Goal: Information Seeking & Learning: Learn about a topic

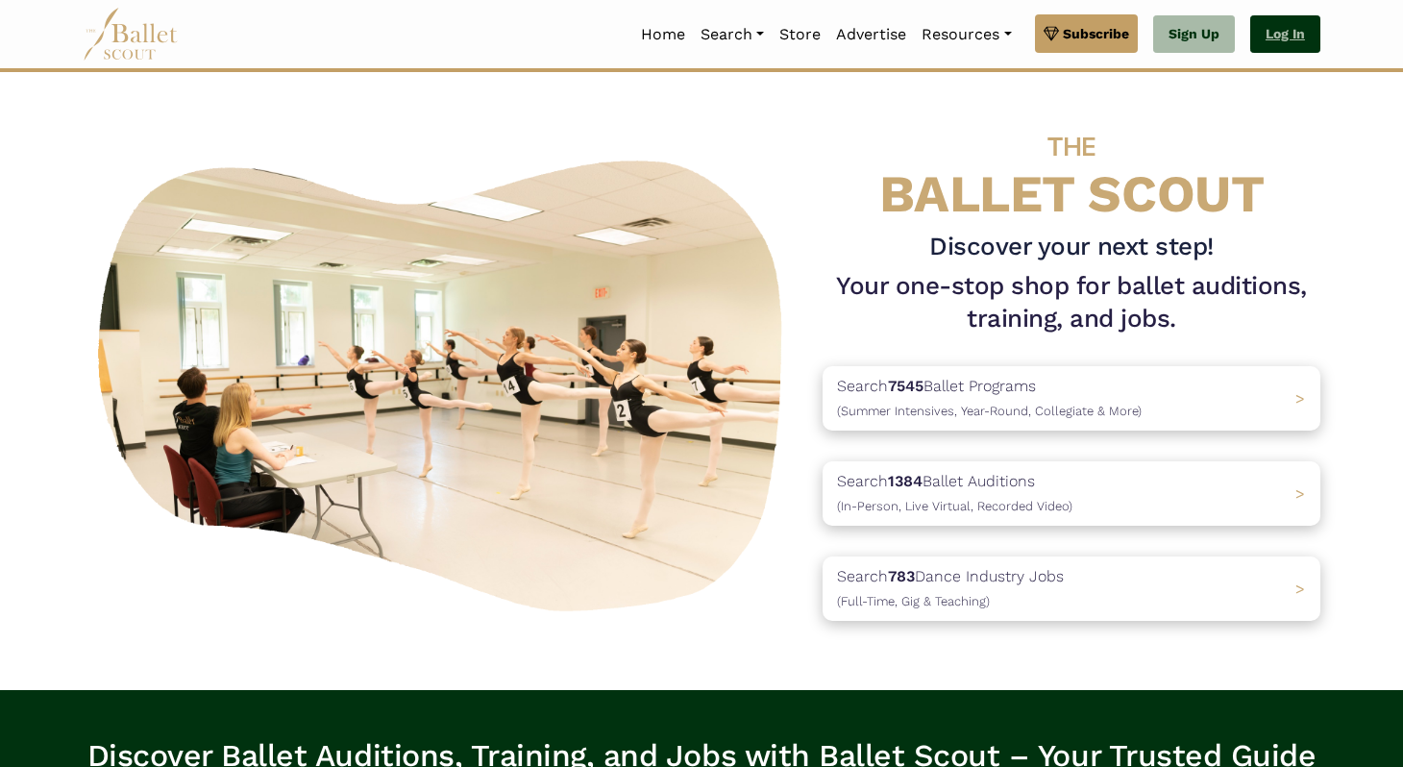
click at [1296, 38] on link "Log In" at bounding box center [1285, 34] width 70 height 38
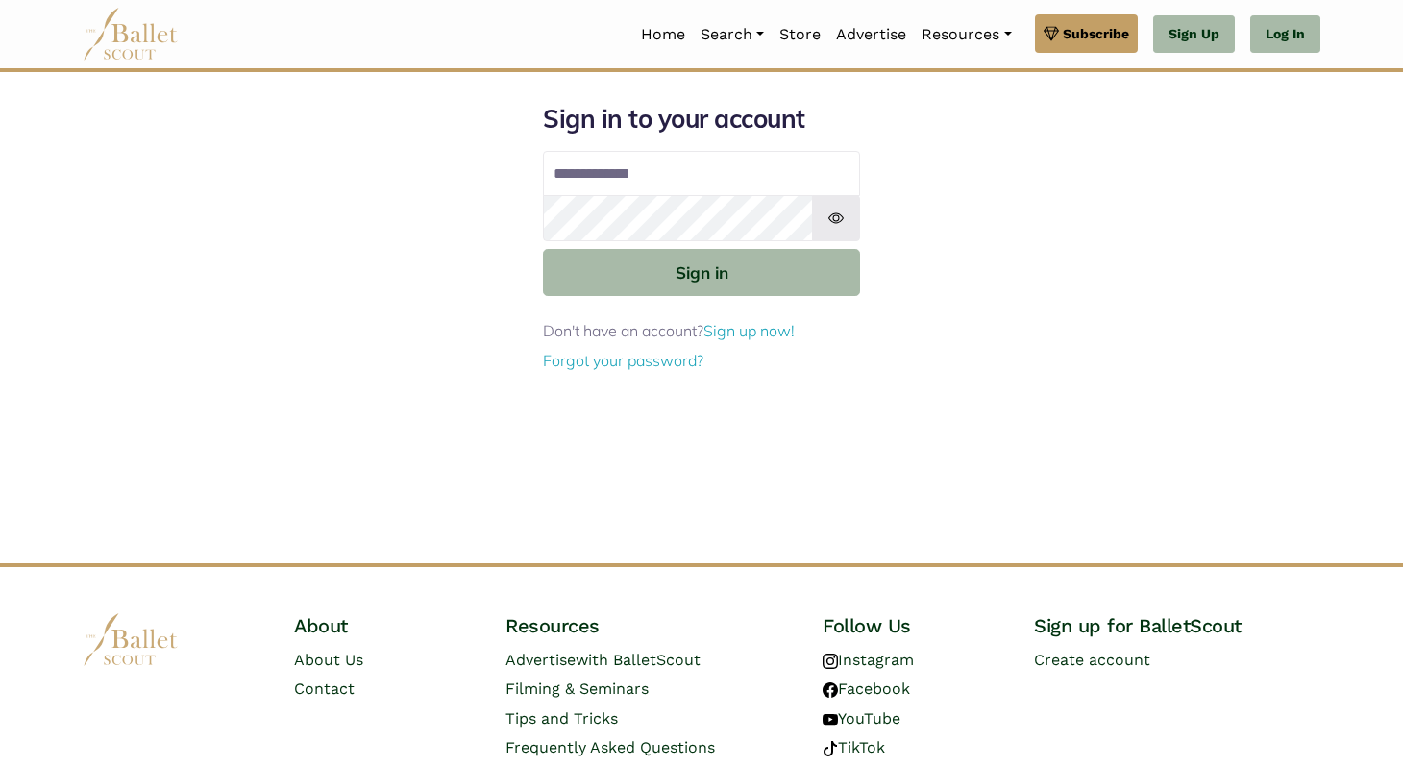
click at [606, 181] on input "Email address" at bounding box center [701, 174] width 317 height 46
click at [691, 168] on input "**********" at bounding box center [701, 174] width 317 height 46
type input "**********"
click at [543, 249] on button "Sign in" at bounding box center [701, 272] width 317 height 47
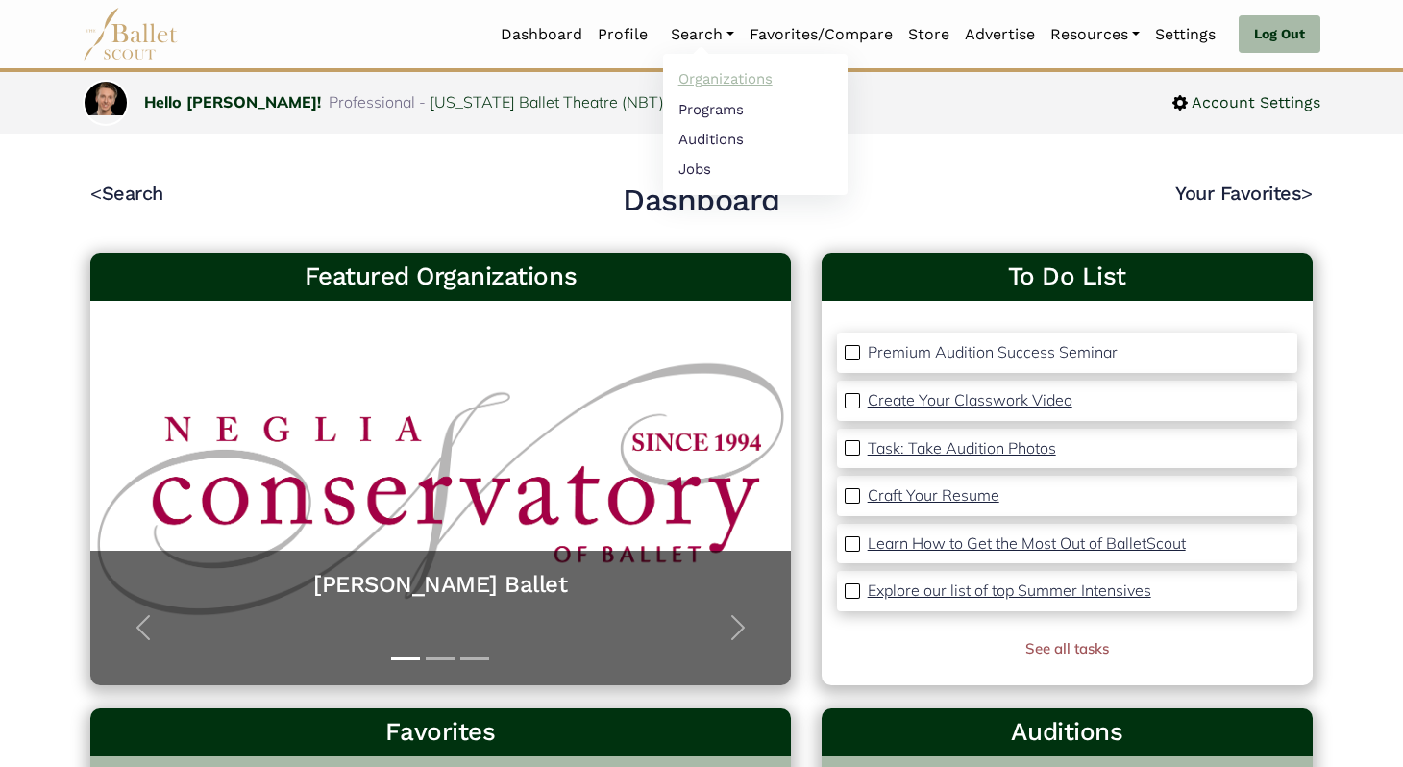
click at [701, 87] on link "Organizations" at bounding box center [755, 79] width 185 height 30
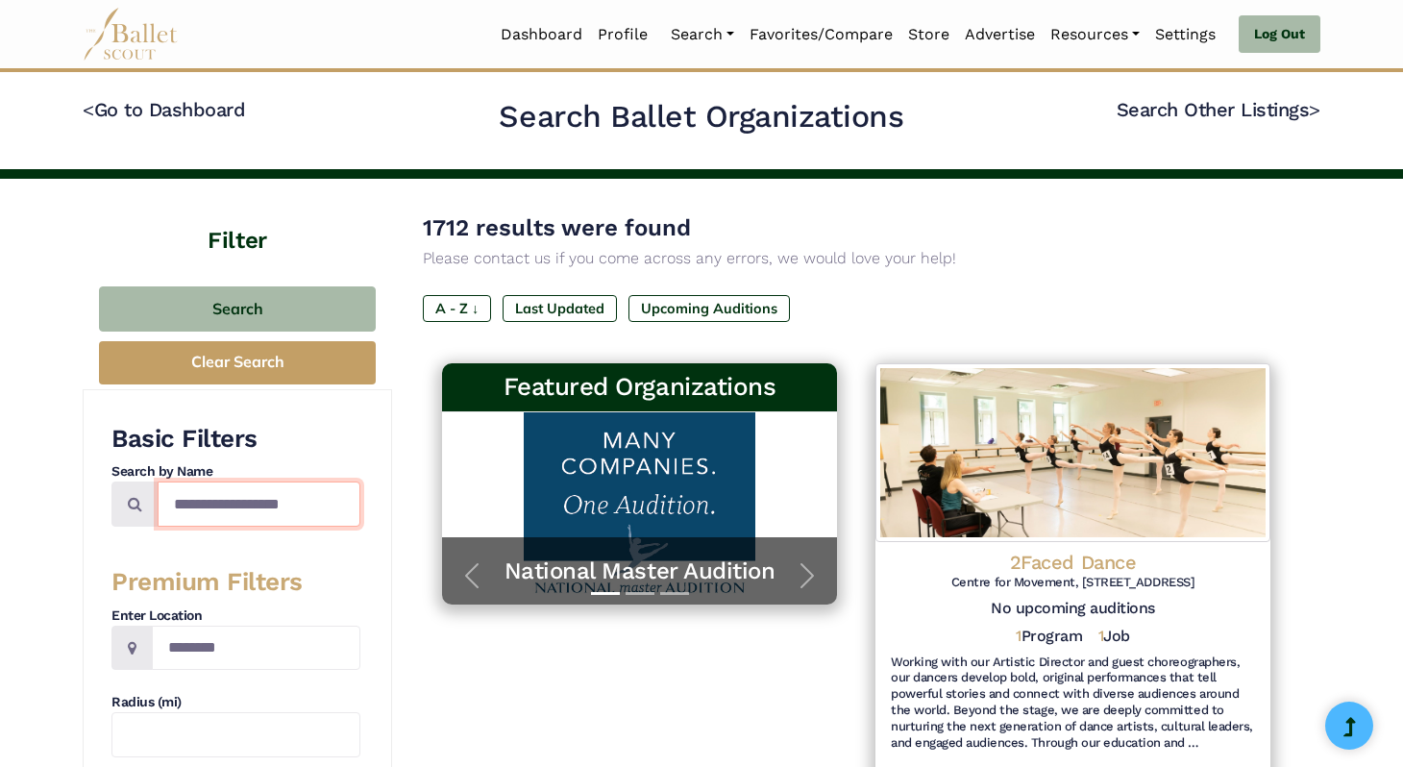
click at [283, 494] on input "Search by names..." at bounding box center [259, 504] width 203 height 45
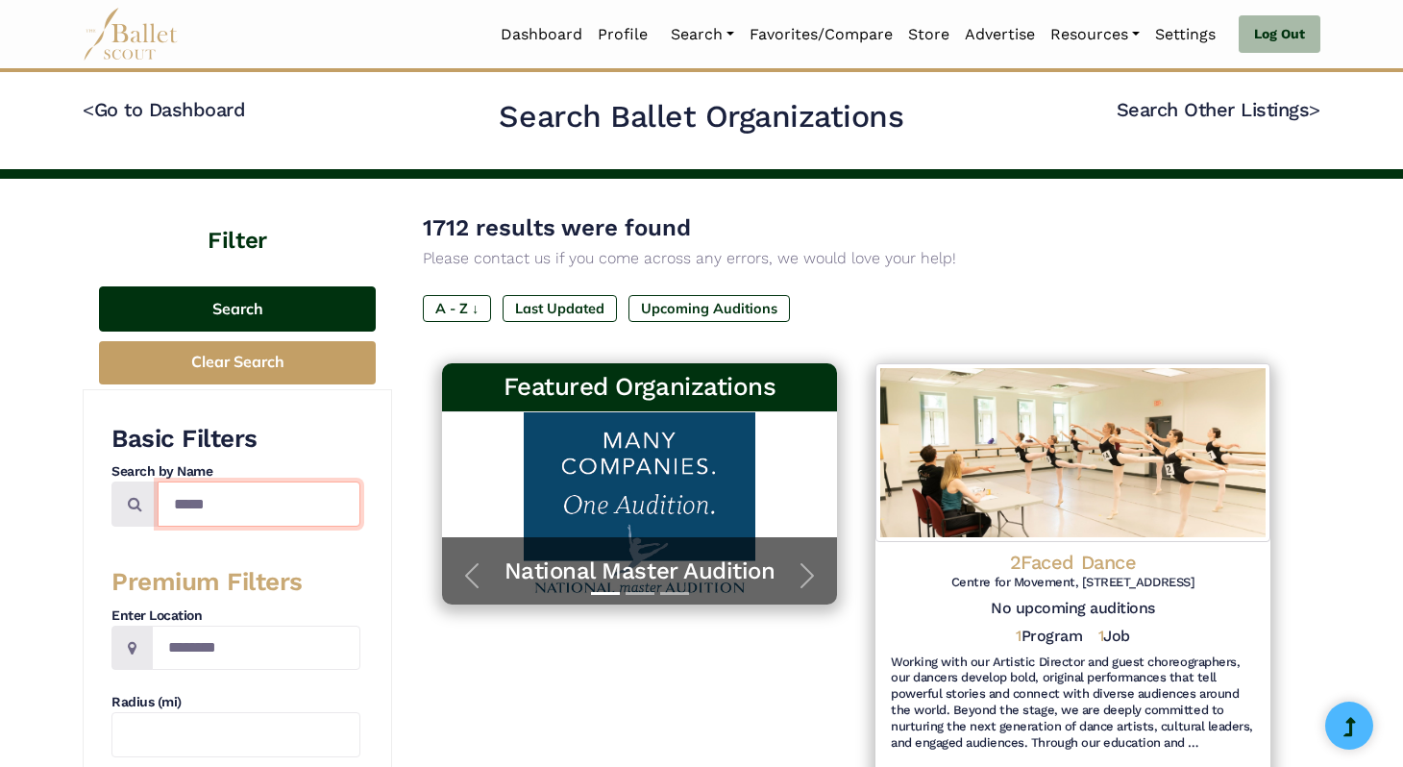
type input "****"
click at [297, 288] on button "Search" at bounding box center [237, 308] width 277 height 45
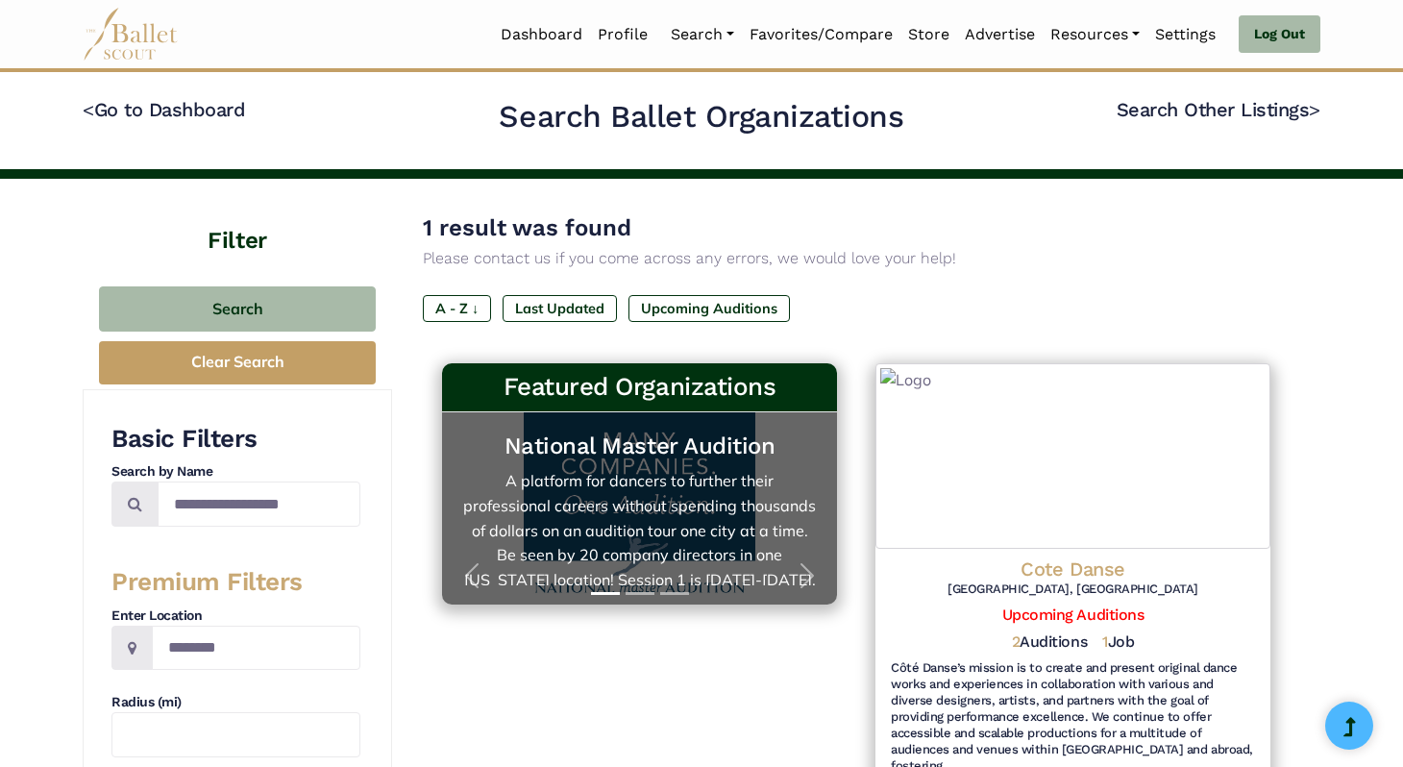
type input "****"
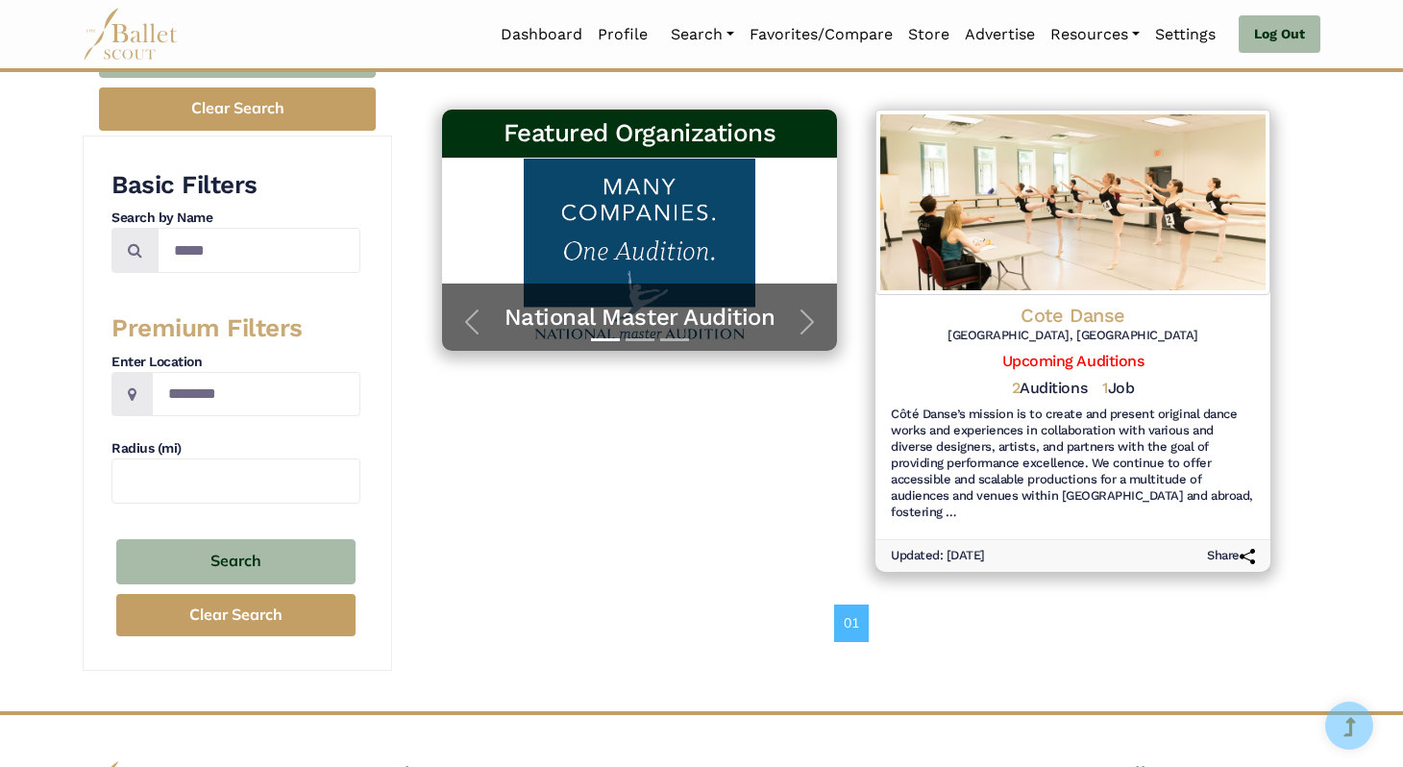
scroll to position [256, 0]
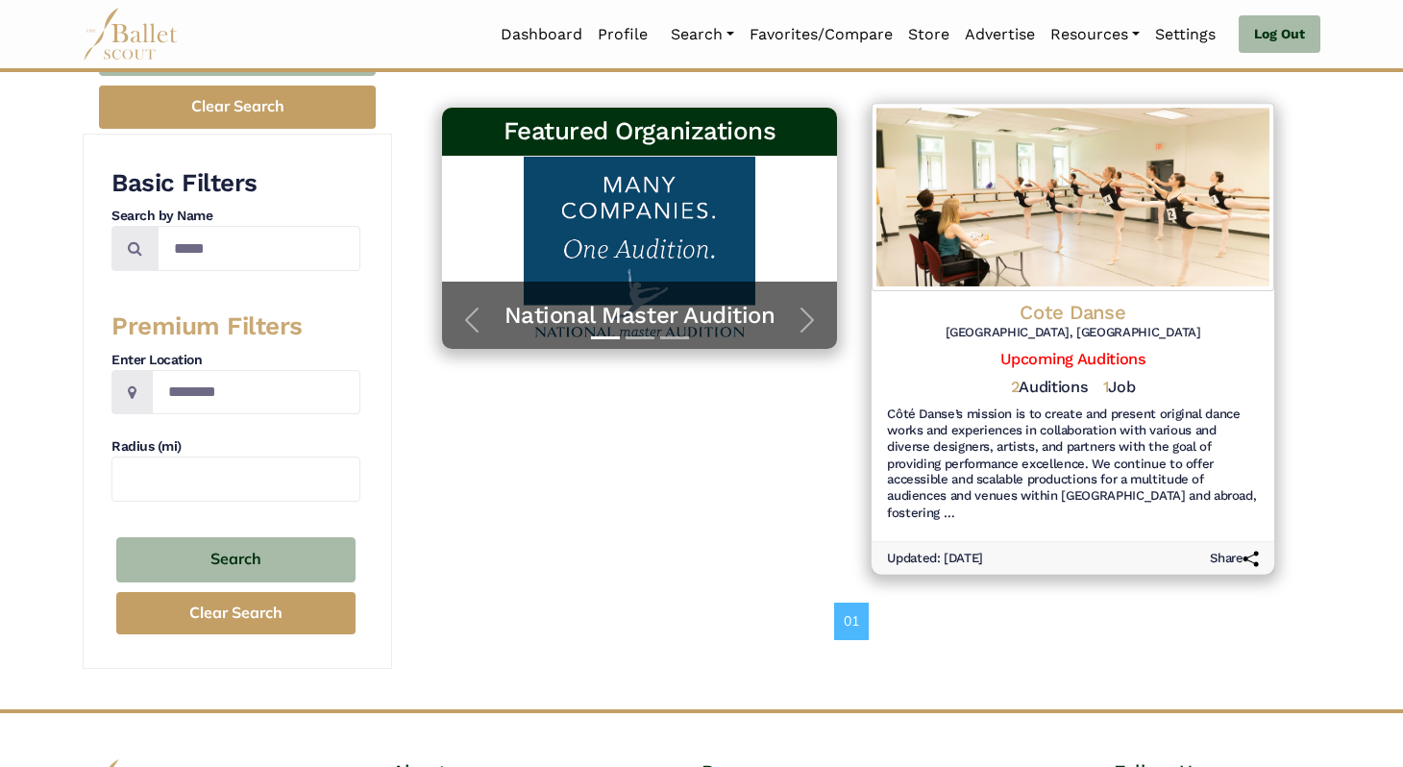
click at [1057, 425] on h6 "Côté Danse’s mission is to create and present original dance works and experien…" at bounding box center [1073, 465] width 372 height 116
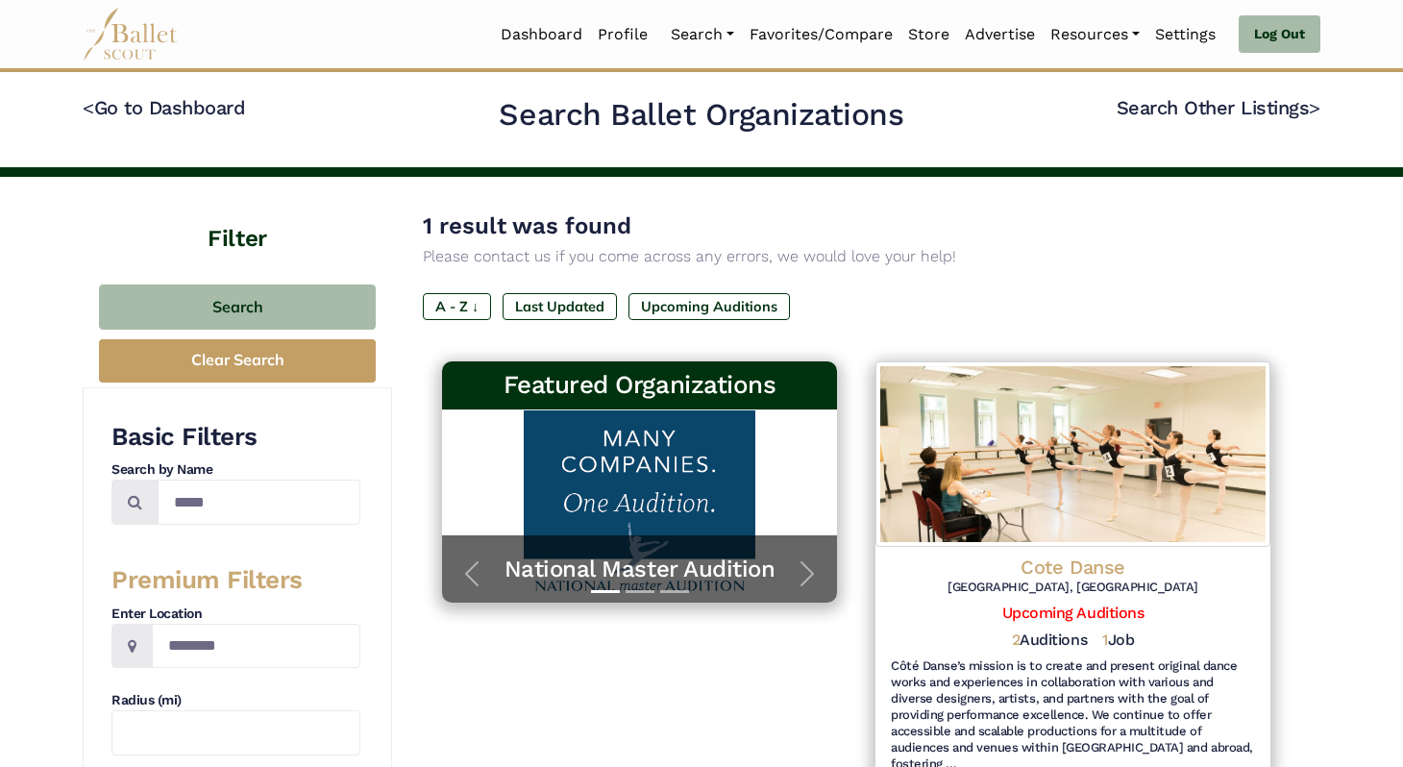
scroll to position [13, 0]
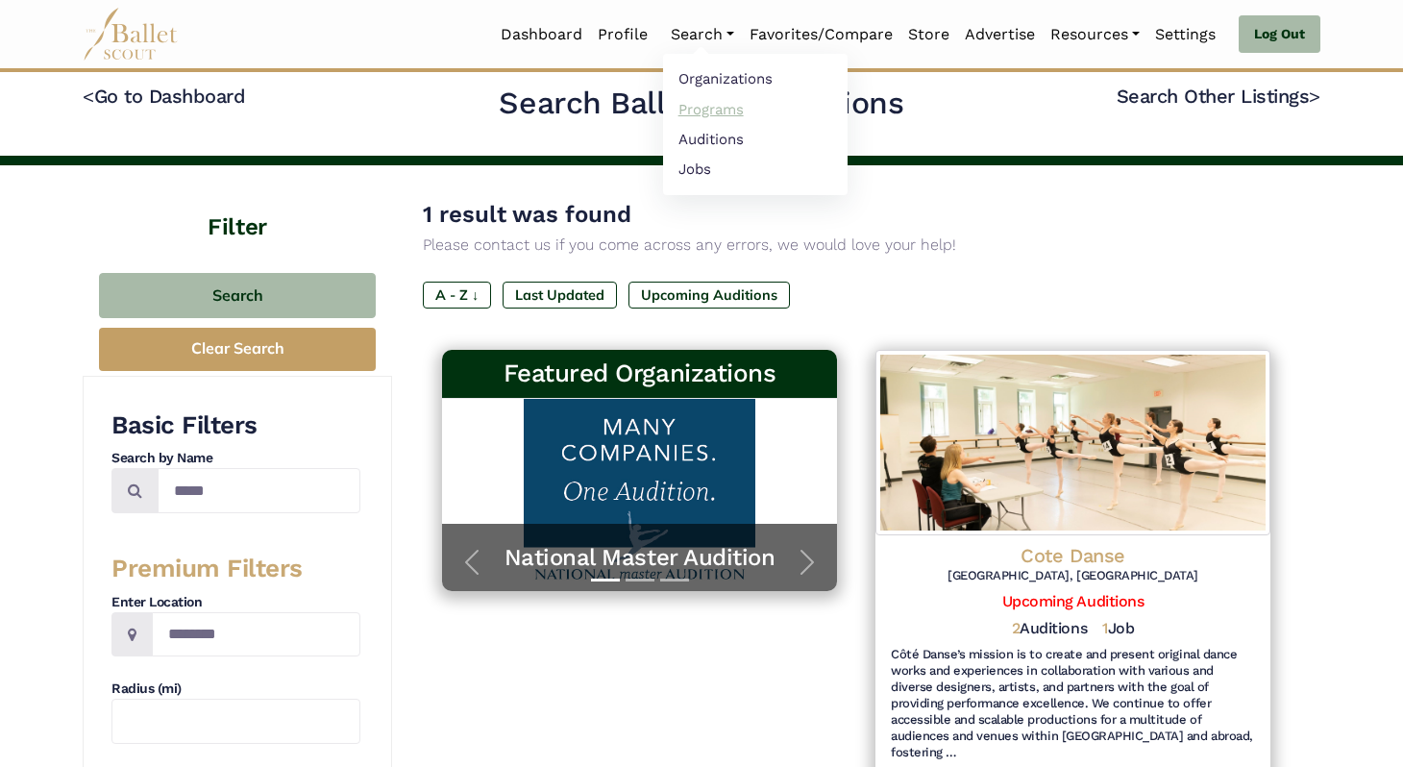
click at [686, 107] on link "Programs" at bounding box center [755, 109] width 185 height 30
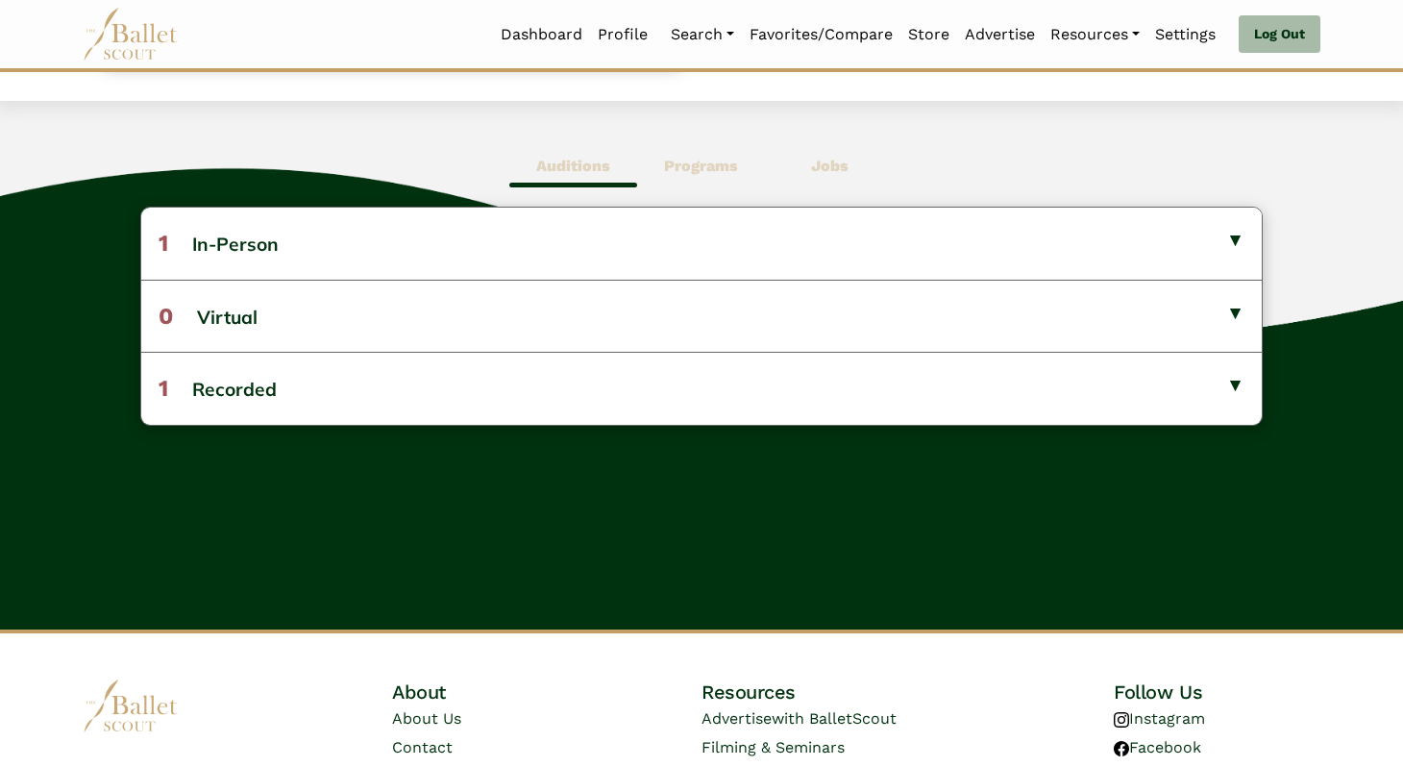
scroll to position [511, 0]
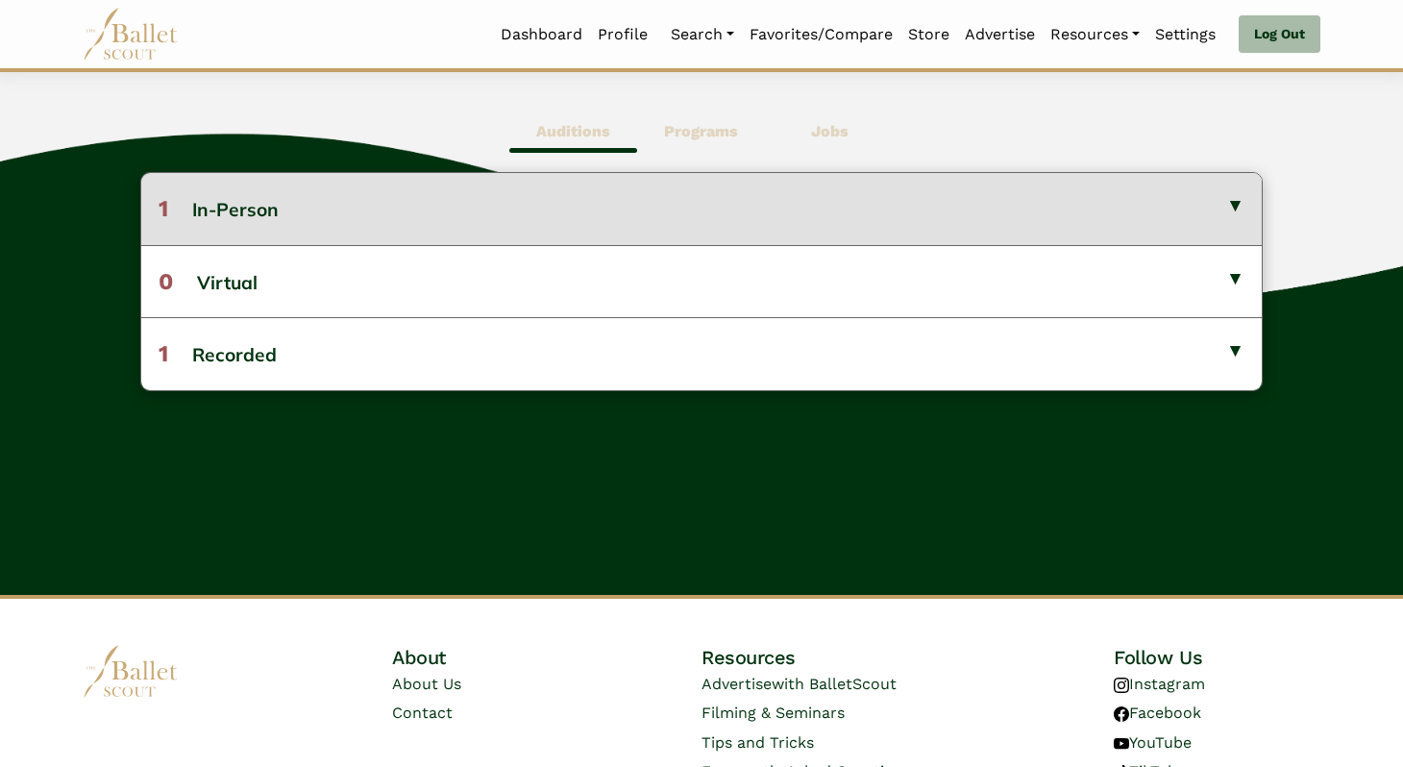
click at [602, 213] on button "1 In-Person" at bounding box center [701, 208] width 1121 height 71
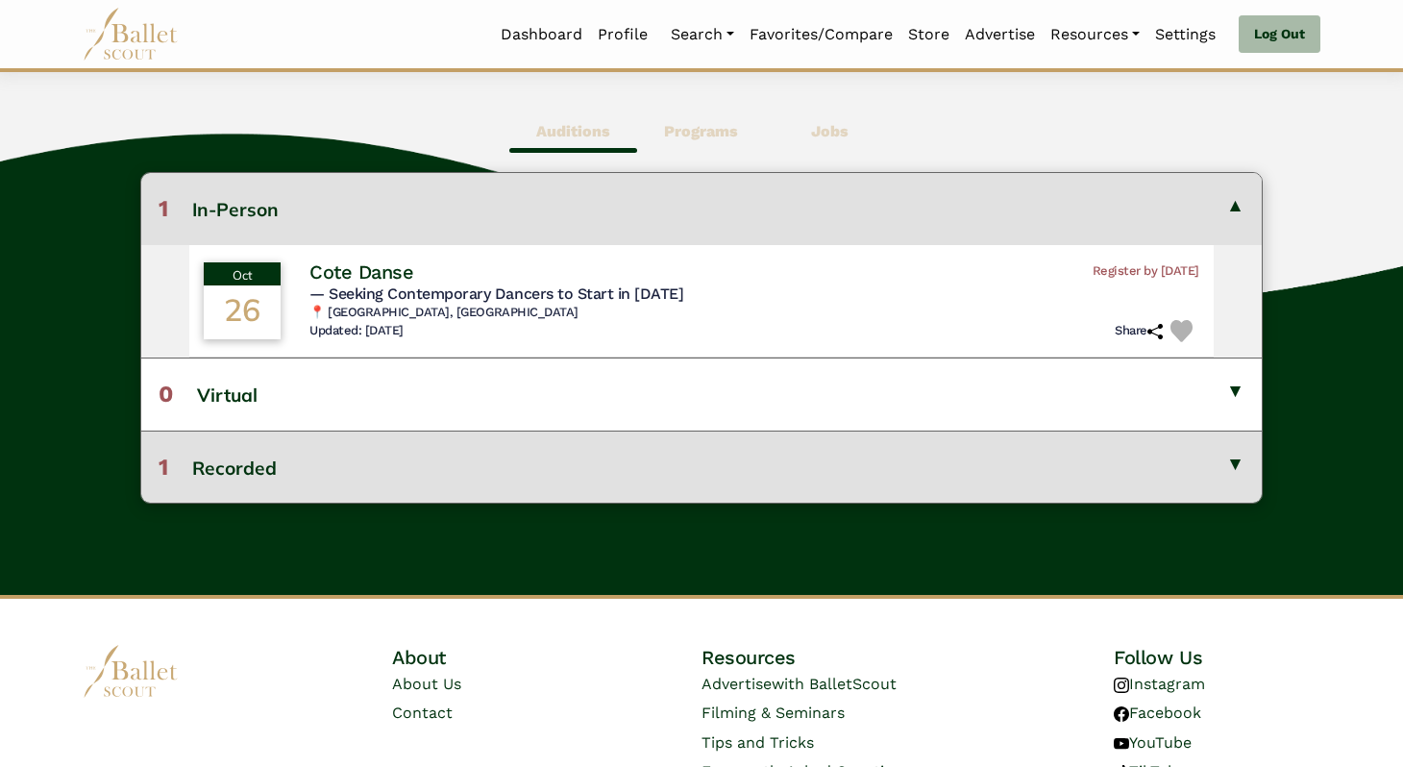
click at [496, 460] on button "1 Recorded" at bounding box center [701, 467] width 1121 height 72
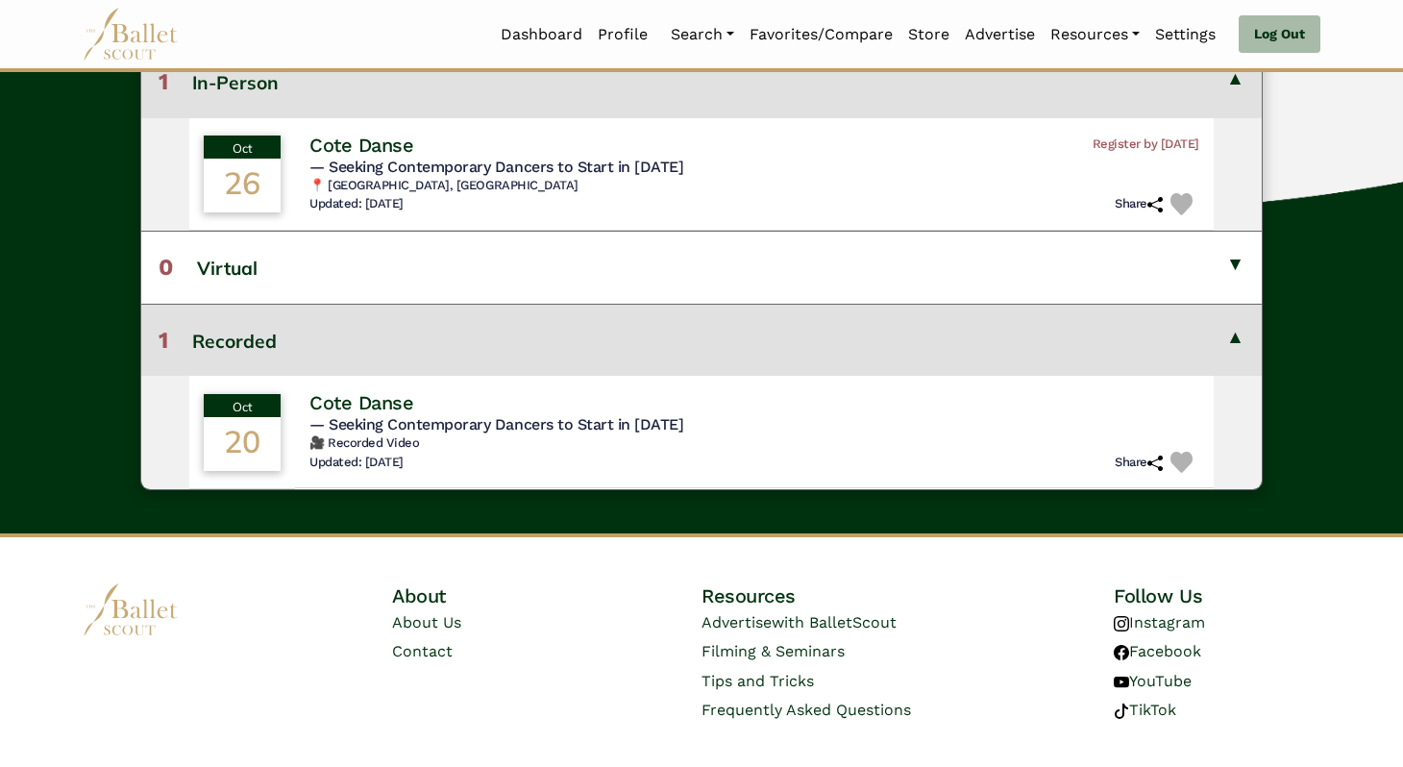
scroll to position [668, 0]
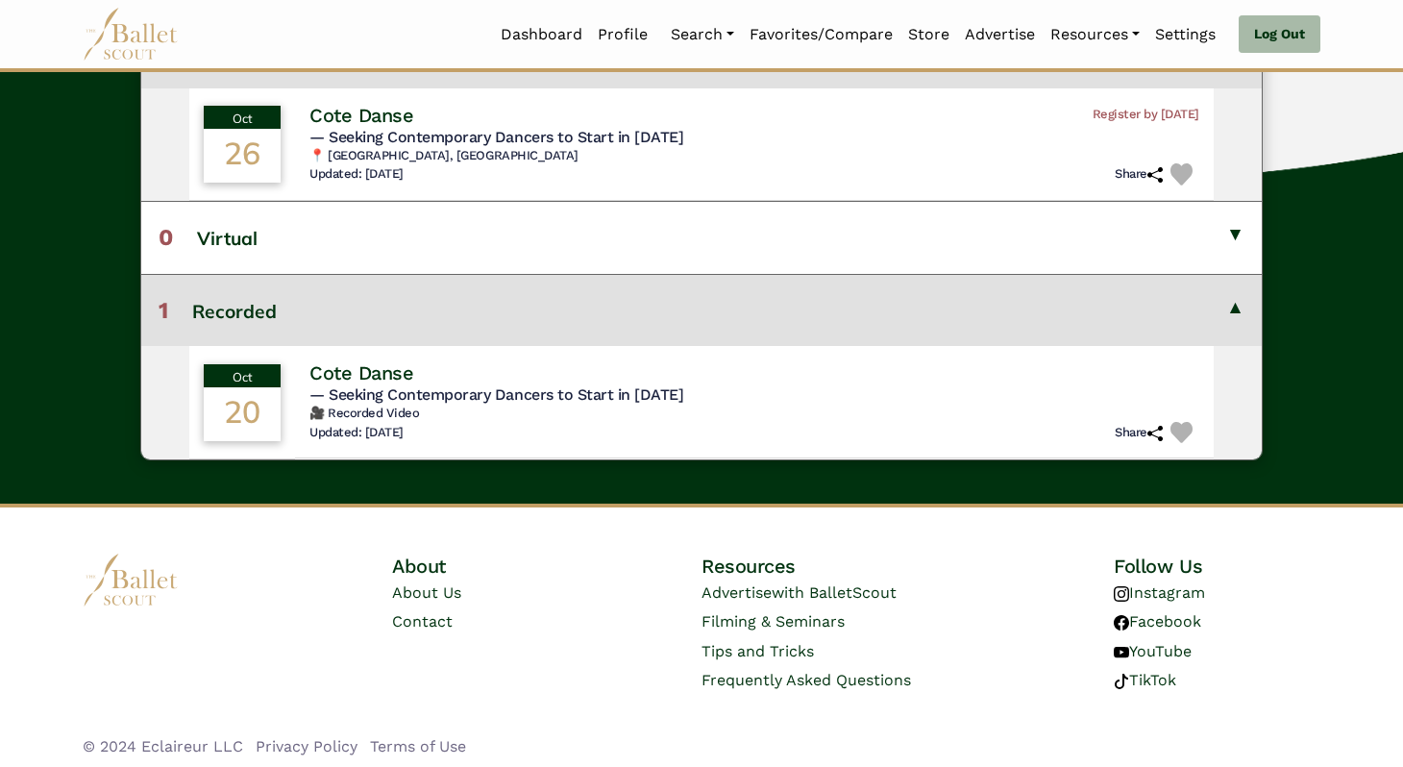
click at [1223, 306] on button "1 Recorded" at bounding box center [701, 310] width 1121 height 72
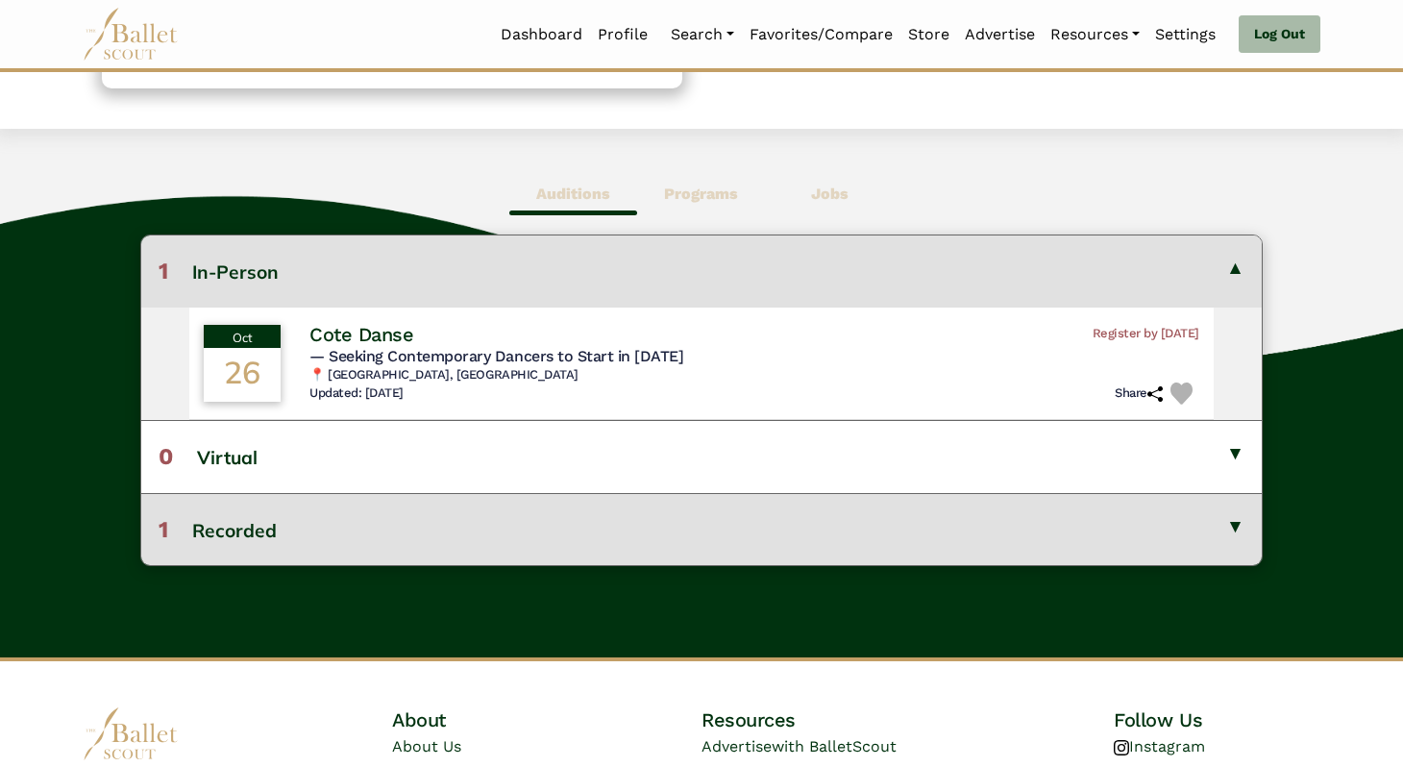
scroll to position [423, 0]
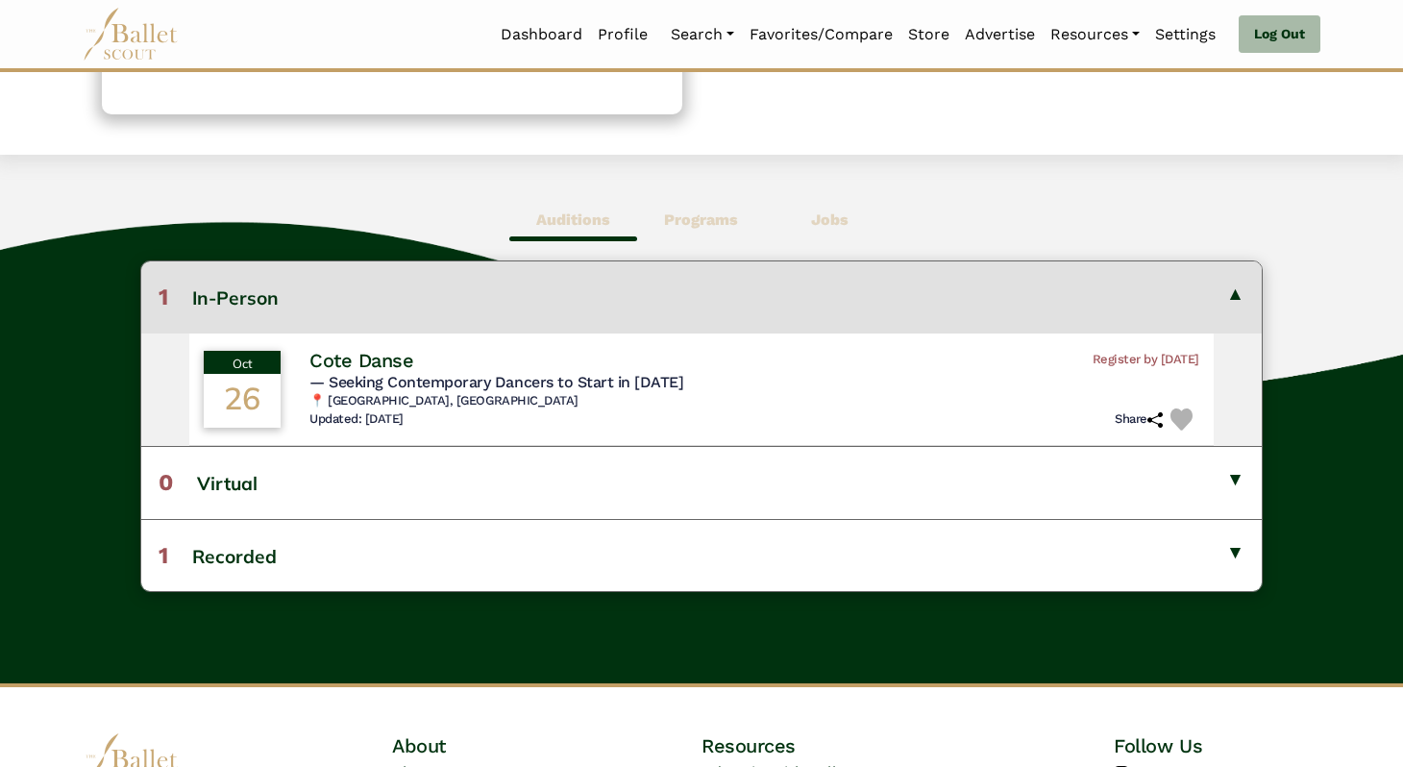
click at [1225, 279] on button "1 In-Person" at bounding box center [701, 296] width 1121 height 71
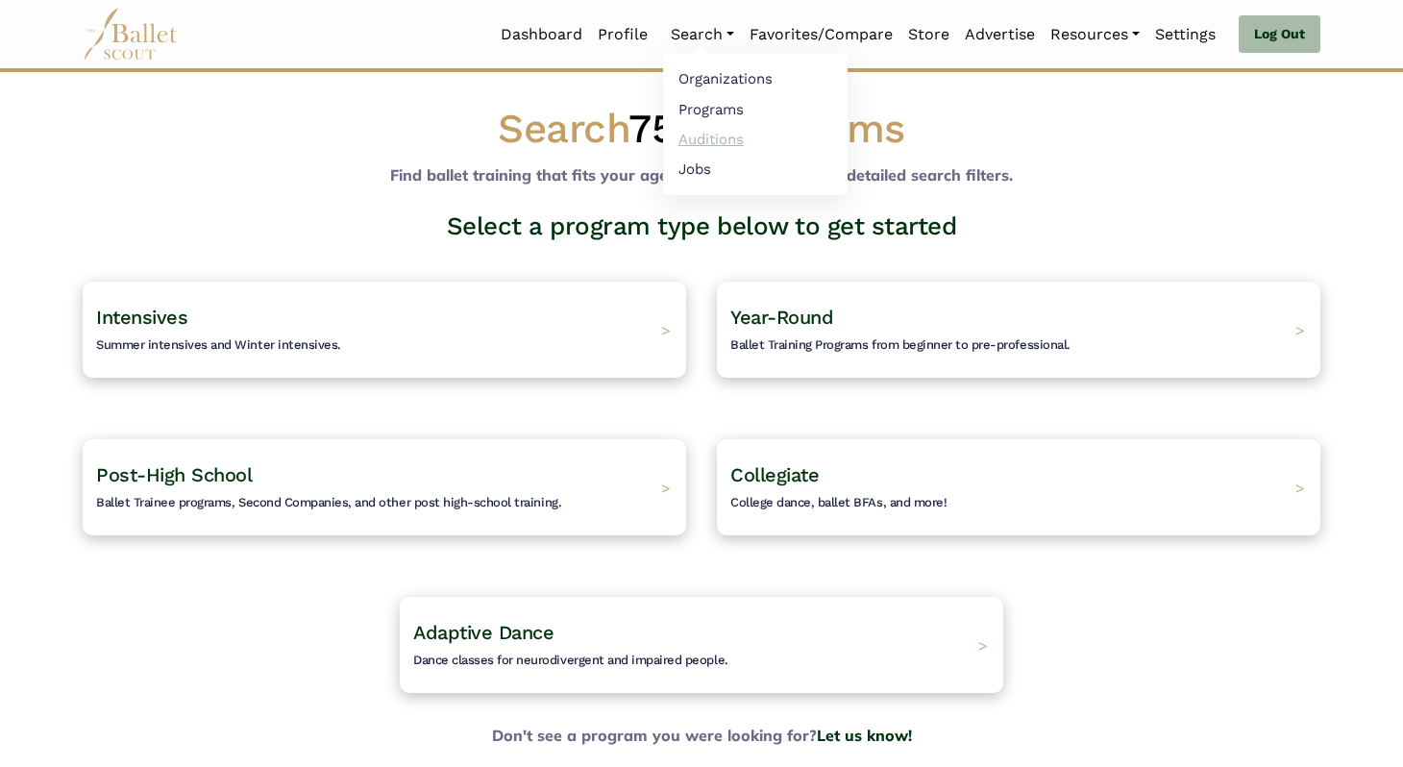
click at [699, 139] on link "Auditions" at bounding box center [755, 139] width 185 height 30
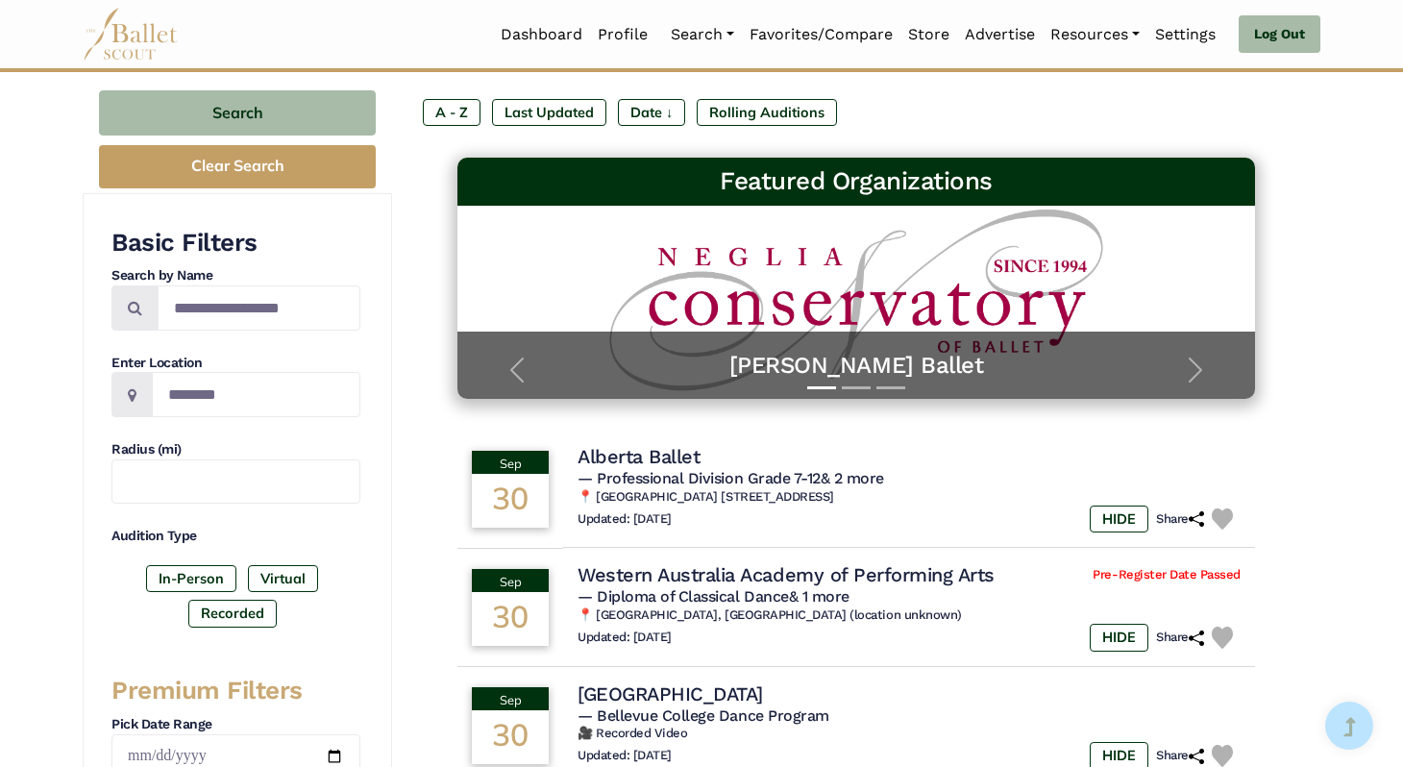
scroll to position [228, 0]
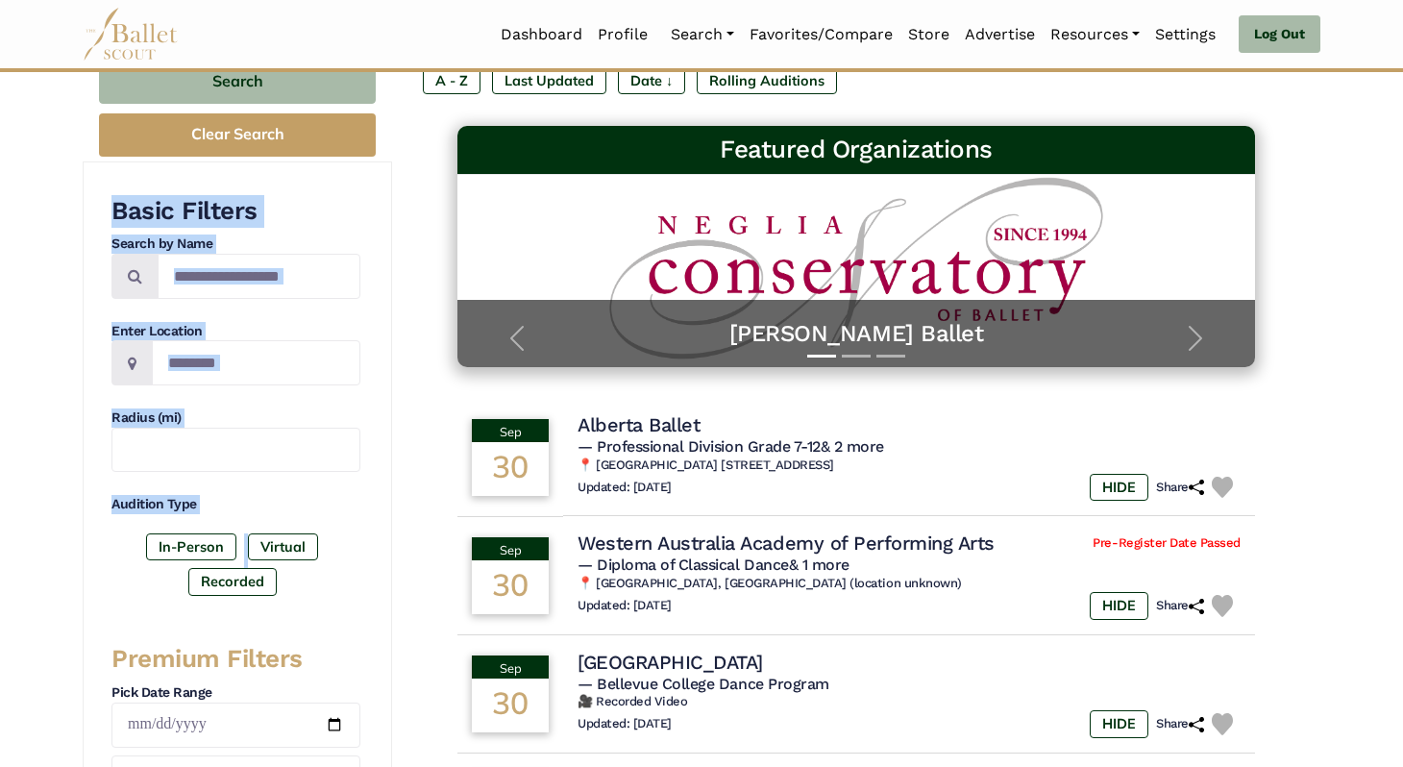
drag, startPoint x: 299, startPoint y: 596, endPoint x: 0, endPoint y: 217, distance: 482.4
drag, startPoint x: 0, startPoint y: 217, endPoint x: 290, endPoint y: 580, distance: 464.2
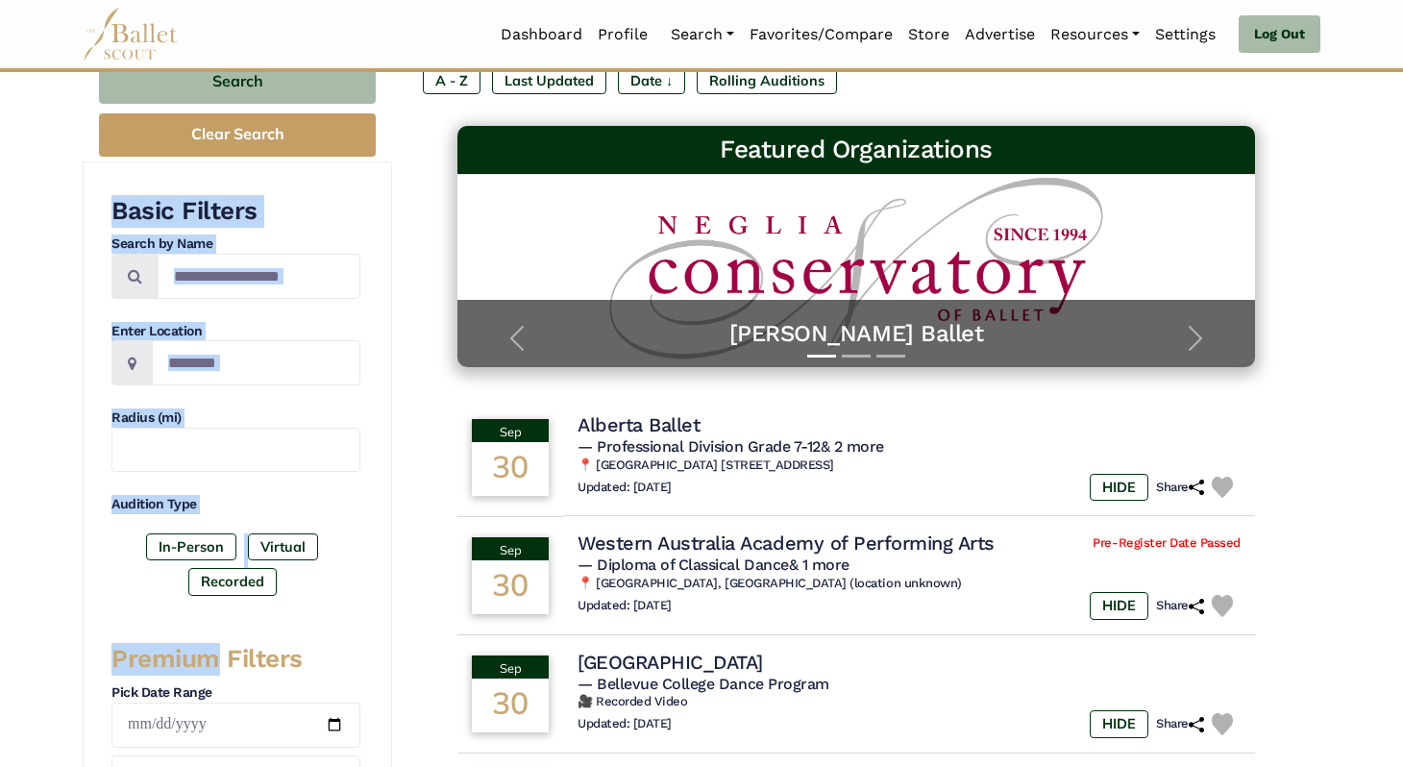
click at [290, 580] on div "In-Person Virtual Recorded" at bounding box center [235, 568] width 249 height 70
drag, startPoint x: 306, startPoint y: 587, endPoint x: 2, endPoint y: 160, distance: 524.5
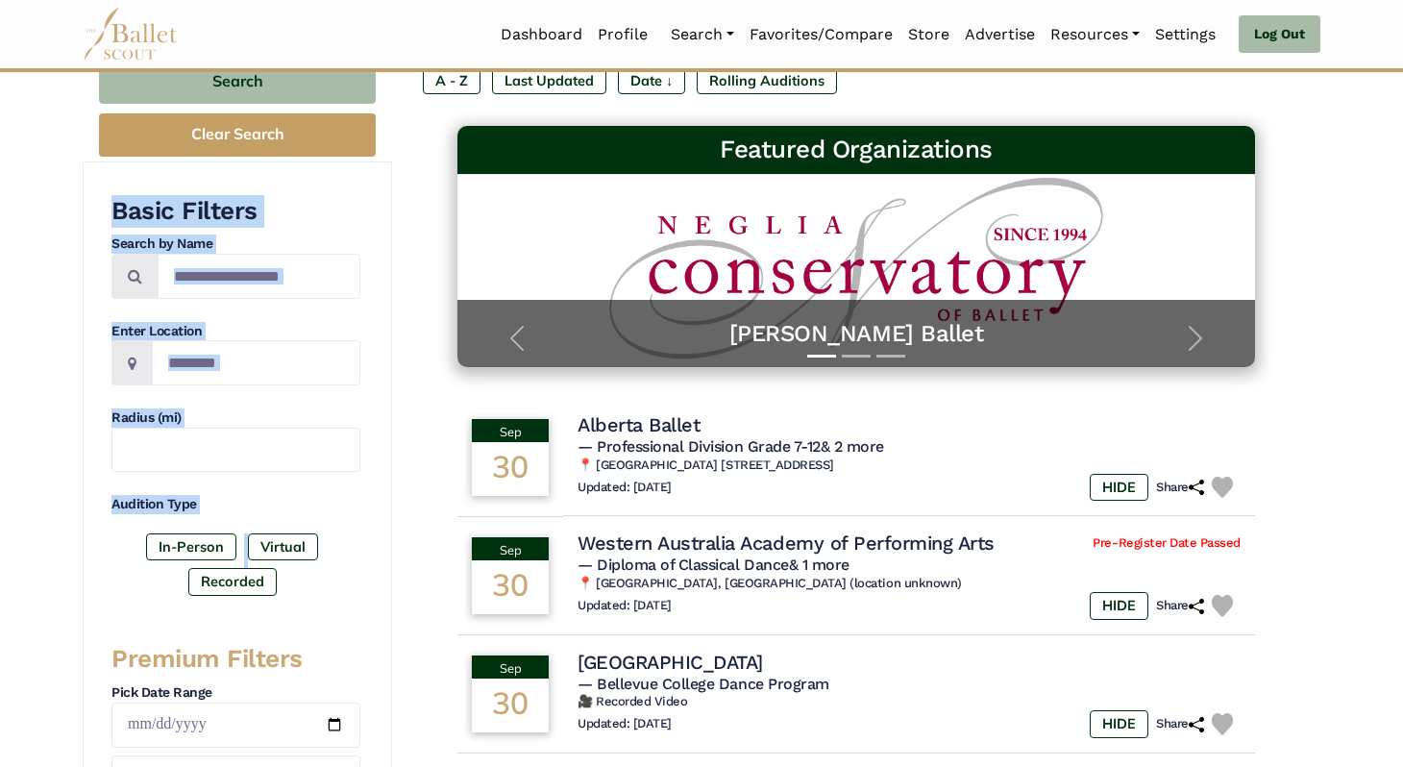
drag, startPoint x: 53, startPoint y: 203, endPoint x: 300, endPoint y: 608, distance: 474.9
click at [300, 608] on div "Basic Filters Search by Name Enter Location Radius (mi) Audition Type In-Person…" at bounding box center [235, 765] width 249 height 1141
drag, startPoint x: 308, startPoint y: 580, endPoint x: 6, endPoint y: 186, distance: 495.6
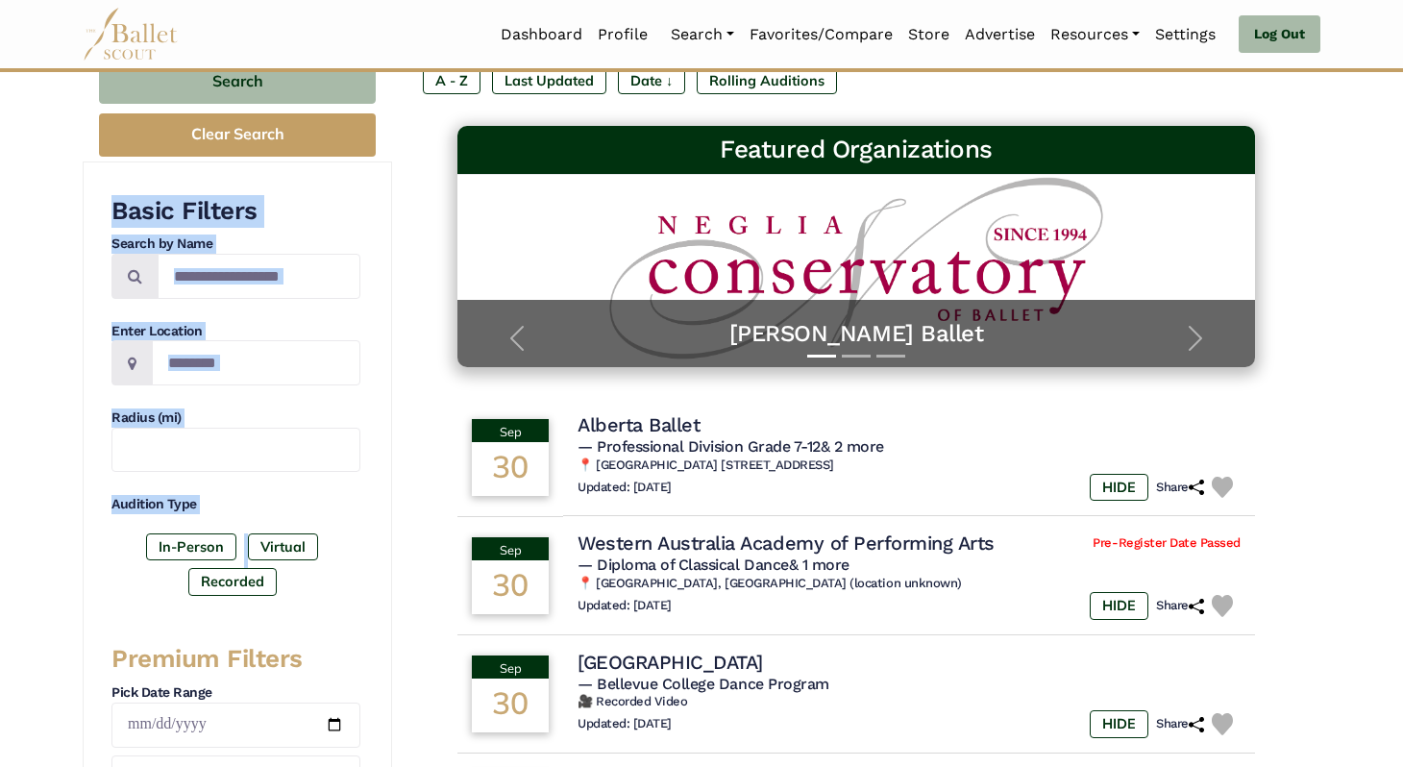
drag, startPoint x: 44, startPoint y: 185, endPoint x: 384, endPoint y: 607, distance: 542.0
click at [384, 607] on div "Basic Filters Search by Name Enter Location Radius (mi) Audition Type In-Person…" at bounding box center [237, 763] width 309 height 1204
drag, startPoint x: 387, startPoint y: 600, endPoint x: 64, endPoint y: 196, distance: 516.9
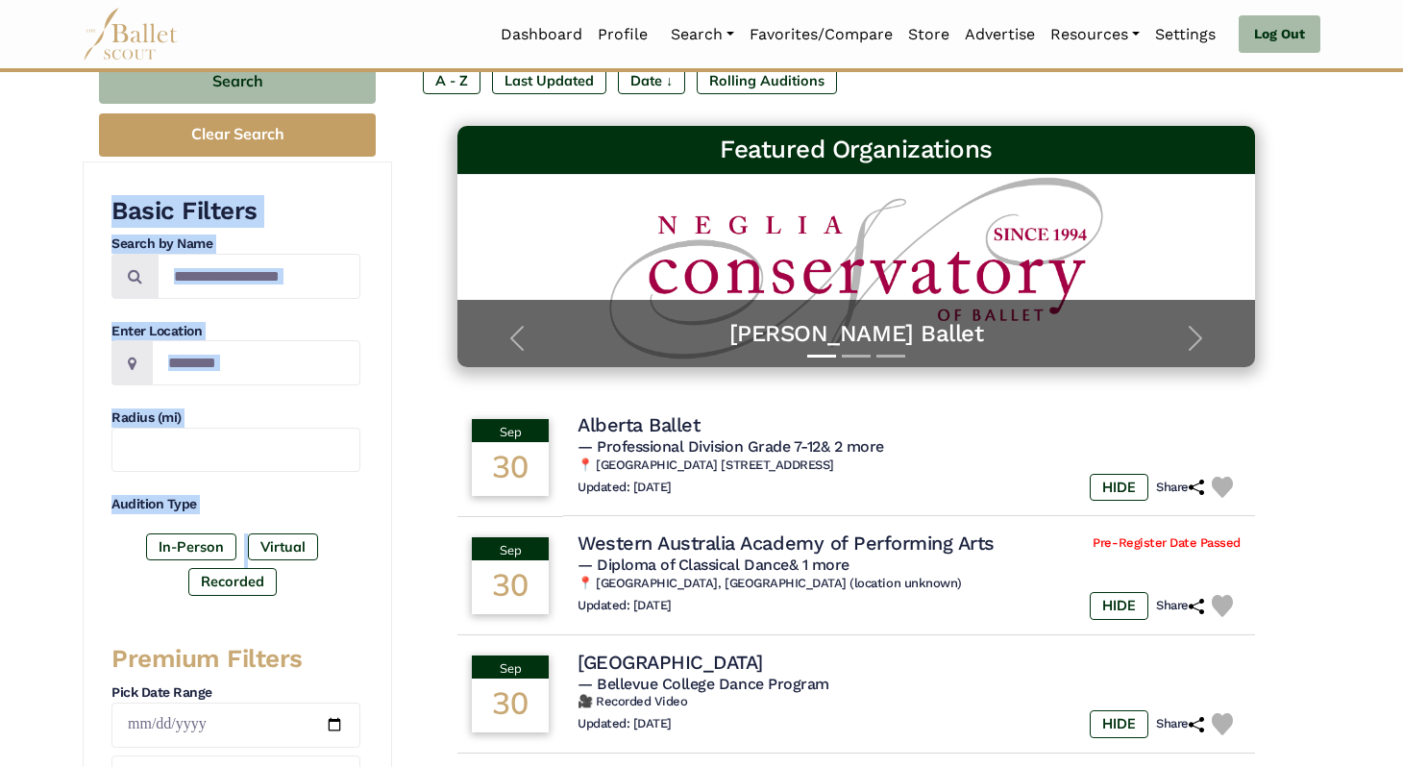
drag, startPoint x: 64, startPoint y: 196, endPoint x: 324, endPoint y: 585, distance: 467.8
click at [324, 585] on div "In-Person Virtual Recorded" at bounding box center [235, 568] width 249 height 70
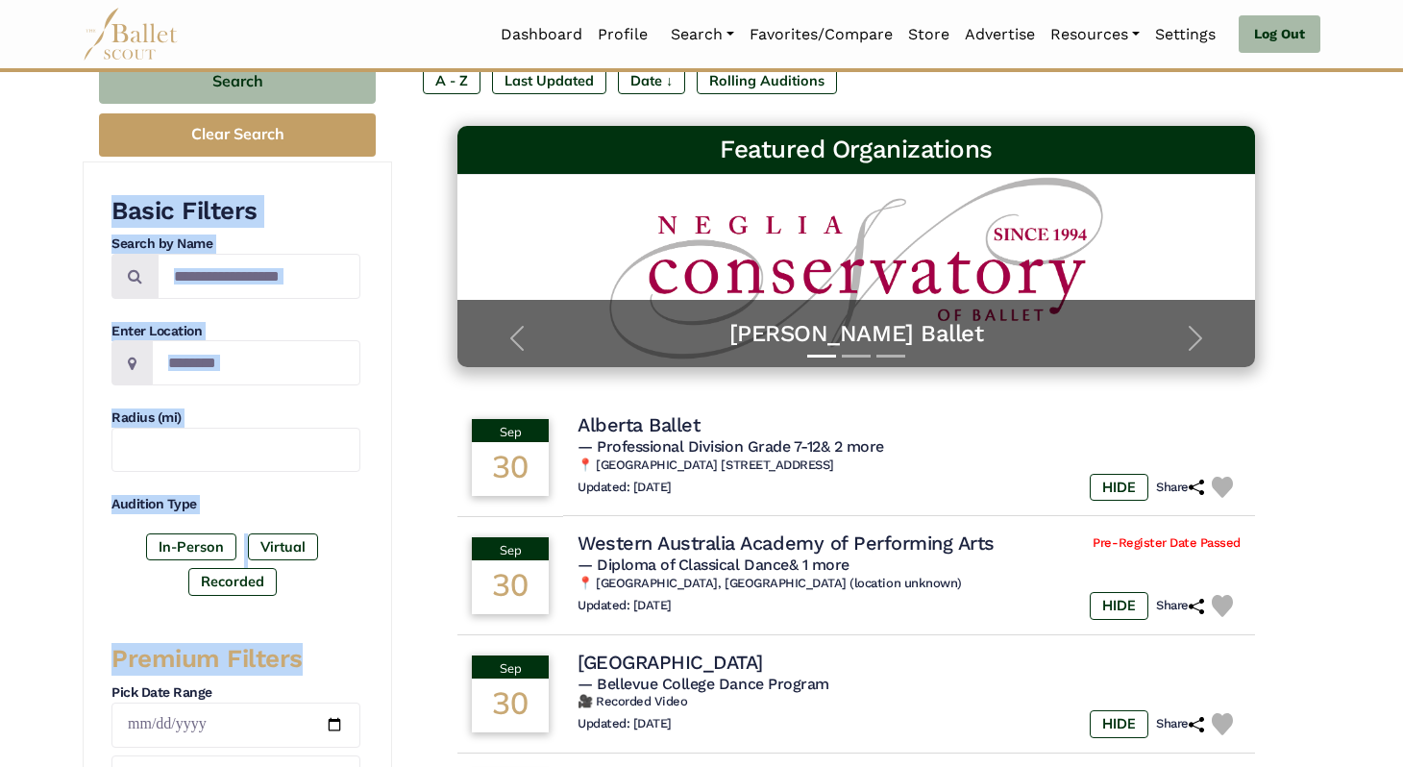
drag, startPoint x: 317, startPoint y: 660, endPoint x: 18, endPoint y: 215, distance: 536.1
drag, startPoint x: 18, startPoint y: 215, endPoint x: 340, endPoint y: 668, distance: 555.5
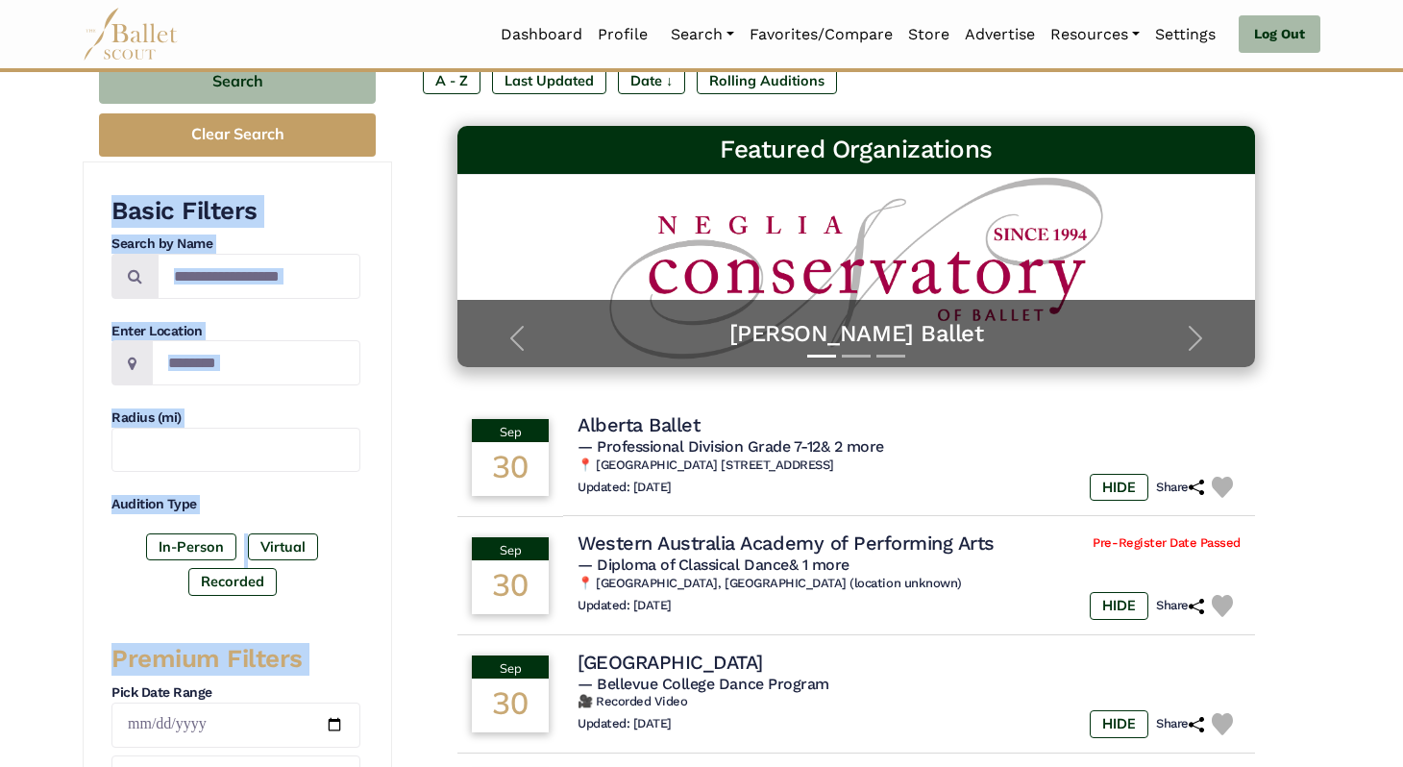
click at [340, 668] on h3 "Premium Filters" at bounding box center [235, 659] width 249 height 33
drag, startPoint x: 340, startPoint y: 668, endPoint x: 97, endPoint y: 217, distance: 512.2
click at [97, 217] on div "Basic Filters Search by Name Enter Location Radius (mi) Audition Type In-Person…" at bounding box center [237, 763] width 309 height 1204
drag, startPoint x: 97, startPoint y: 217, endPoint x: 373, endPoint y: 666, distance: 526.8
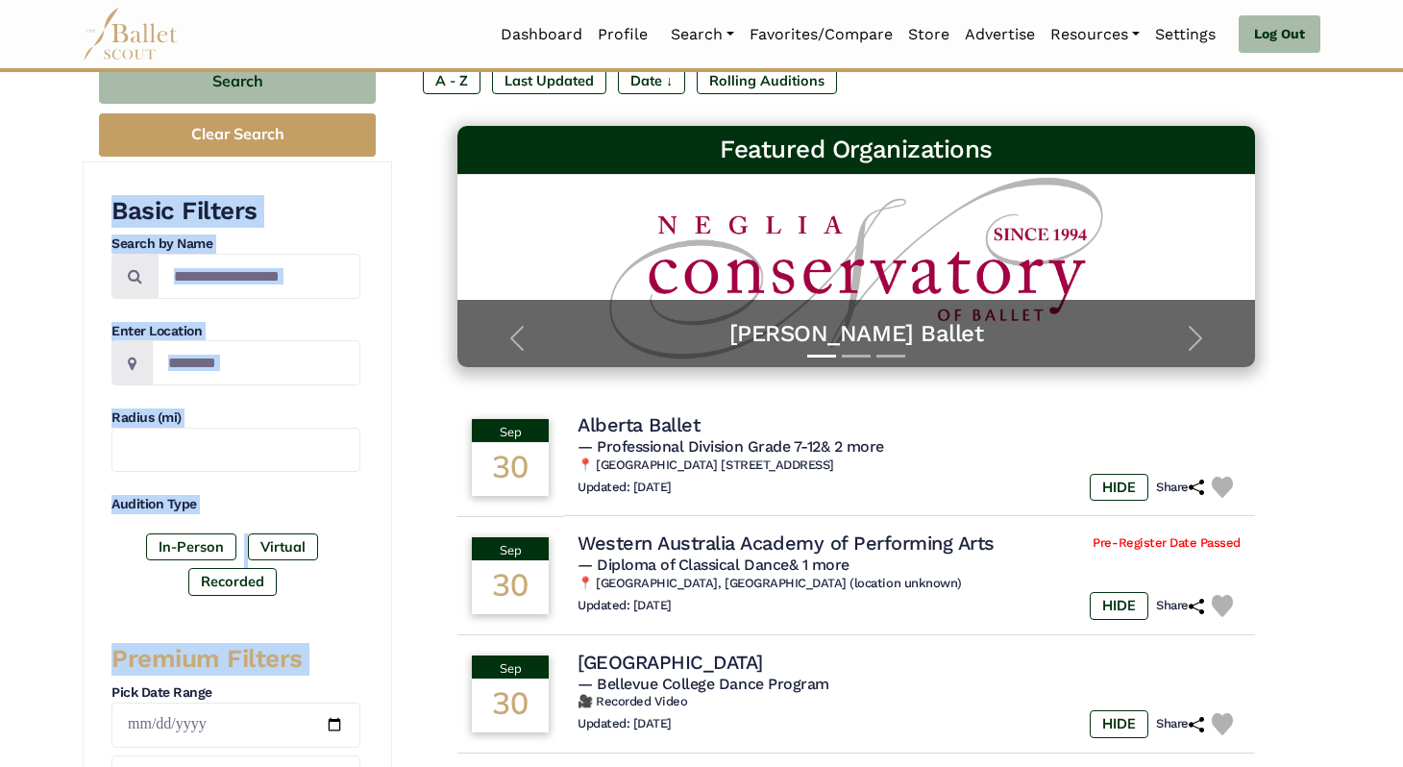
click at [375, 668] on div "Basic Filters Search by Name Enter Location Radius (mi) Audition Type In-Person…" at bounding box center [237, 763] width 309 height 1204
click at [373, 666] on div "Basic Filters Search by Name Enter Location Radius (mi) Audition Type In-Person…" at bounding box center [237, 763] width 309 height 1204
drag, startPoint x: 373, startPoint y: 666, endPoint x: 84, endPoint y: 211, distance: 538.8
click at [84, 211] on div "Basic Filters Search by Name Enter Location Radius (mi) Audition Type In-Person…" at bounding box center [237, 763] width 309 height 1204
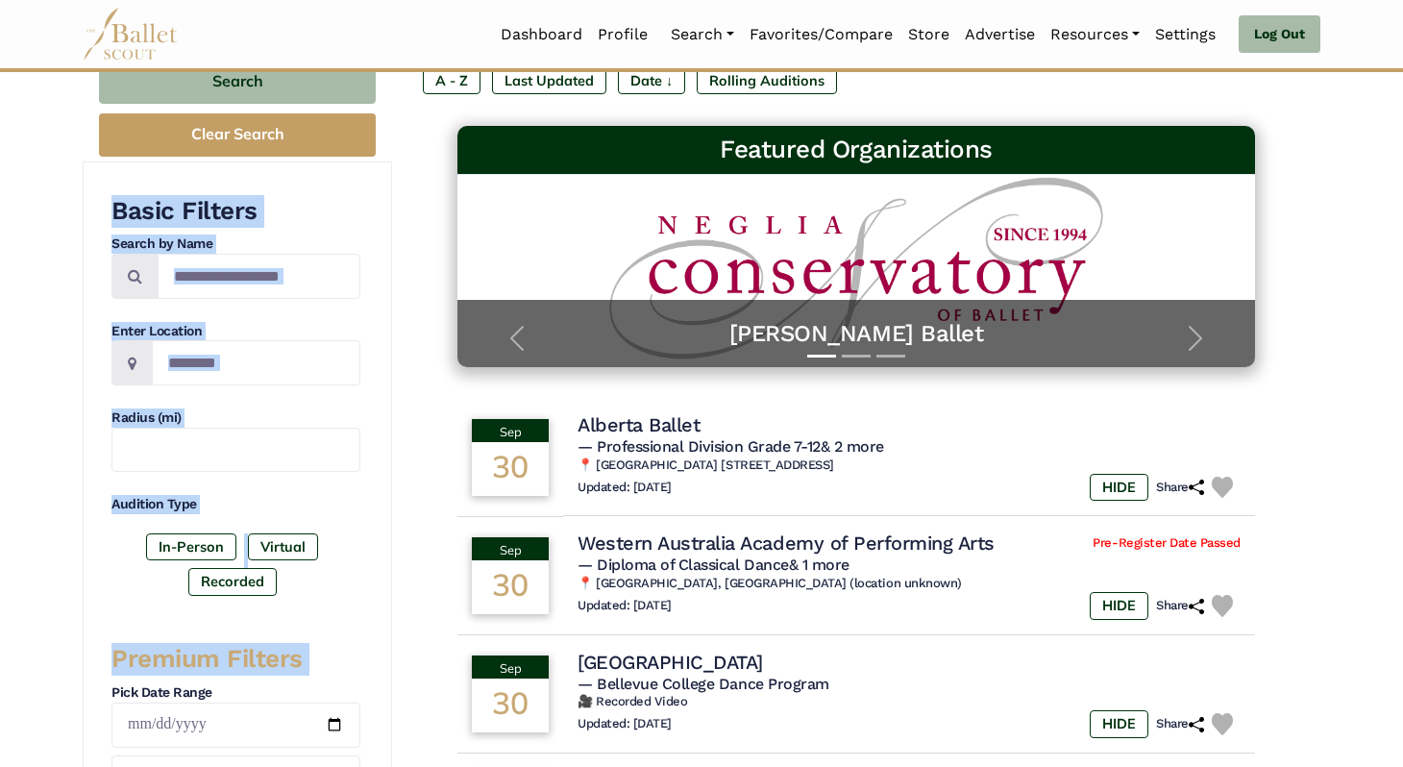
drag, startPoint x: 84, startPoint y: 211, endPoint x: 390, endPoint y: 666, distance: 548.3
click at [390, 666] on div "Basic Filters Search by Name Enter Location Radius (mi) Audition Type In-Person…" at bounding box center [237, 763] width 309 height 1204
drag, startPoint x: 390, startPoint y: 666, endPoint x: 68, endPoint y: 181, distance: 582.4
click at [68, 181] on div "Filter Search Clear Search Basic Filters Search by Name Enter Location Radius (…" at bounding box center [701, 772] width 1269 height 1643
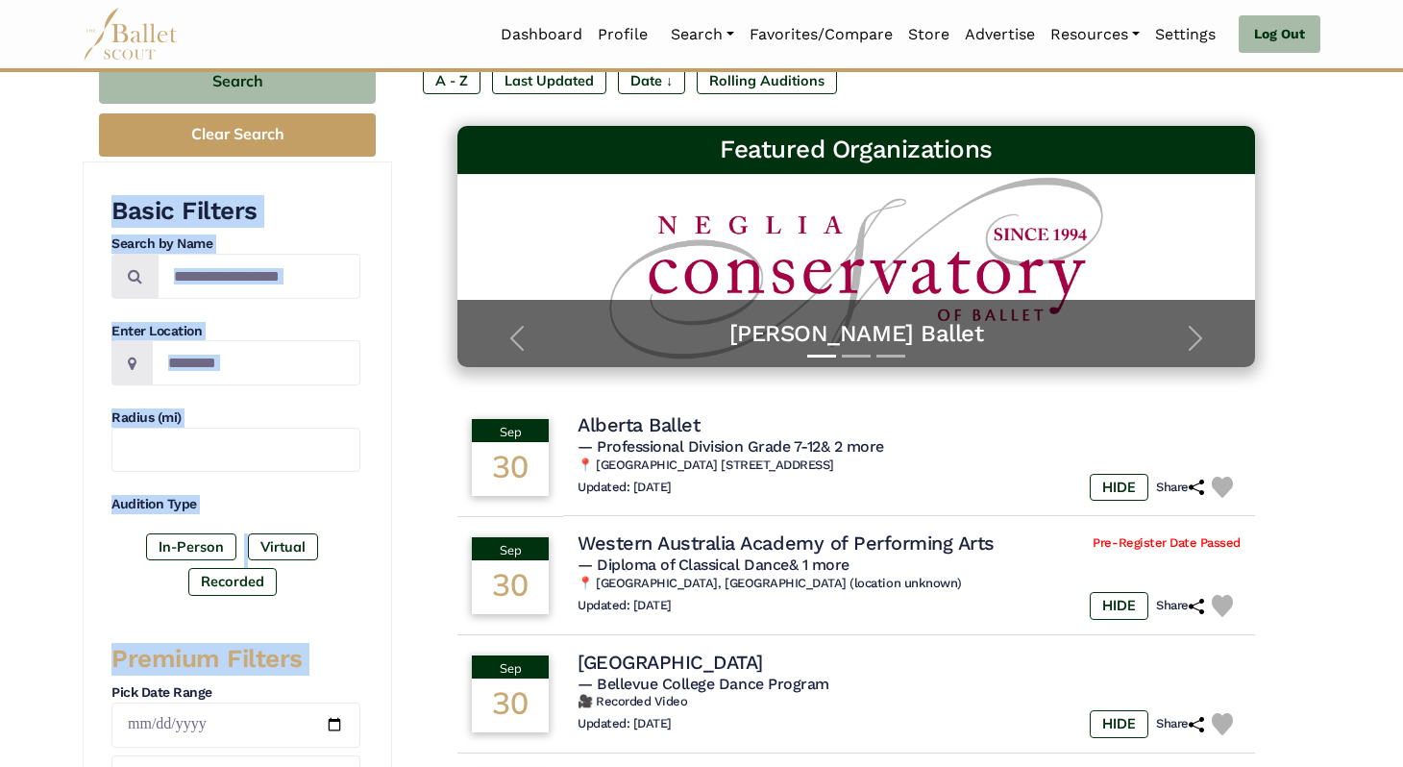
click at [68, 181] on div "Filter Search Clear Search Basic Filters Search by Name Enter Location Radius (…" at bounding box center [701, 772] width 1269 height 1643
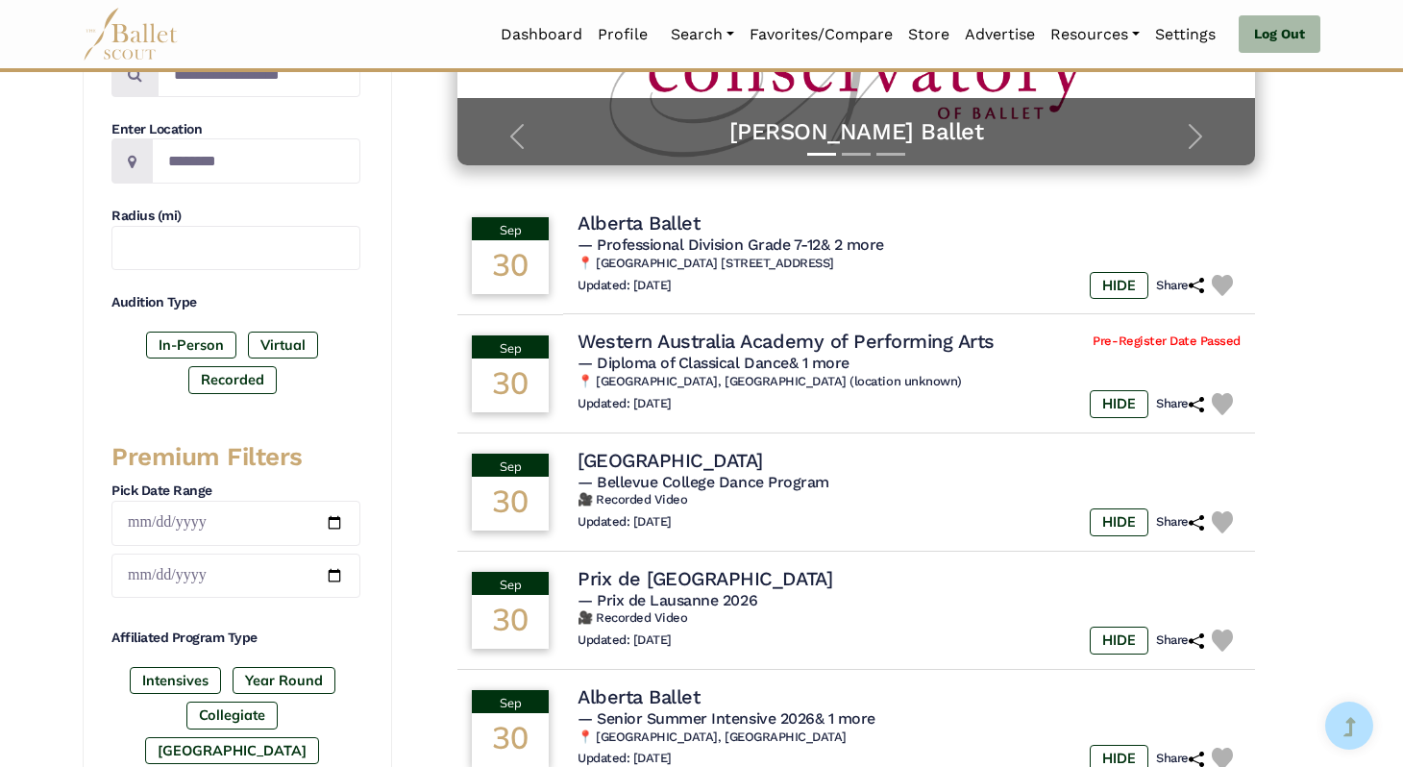
scroll to position [458, 0]
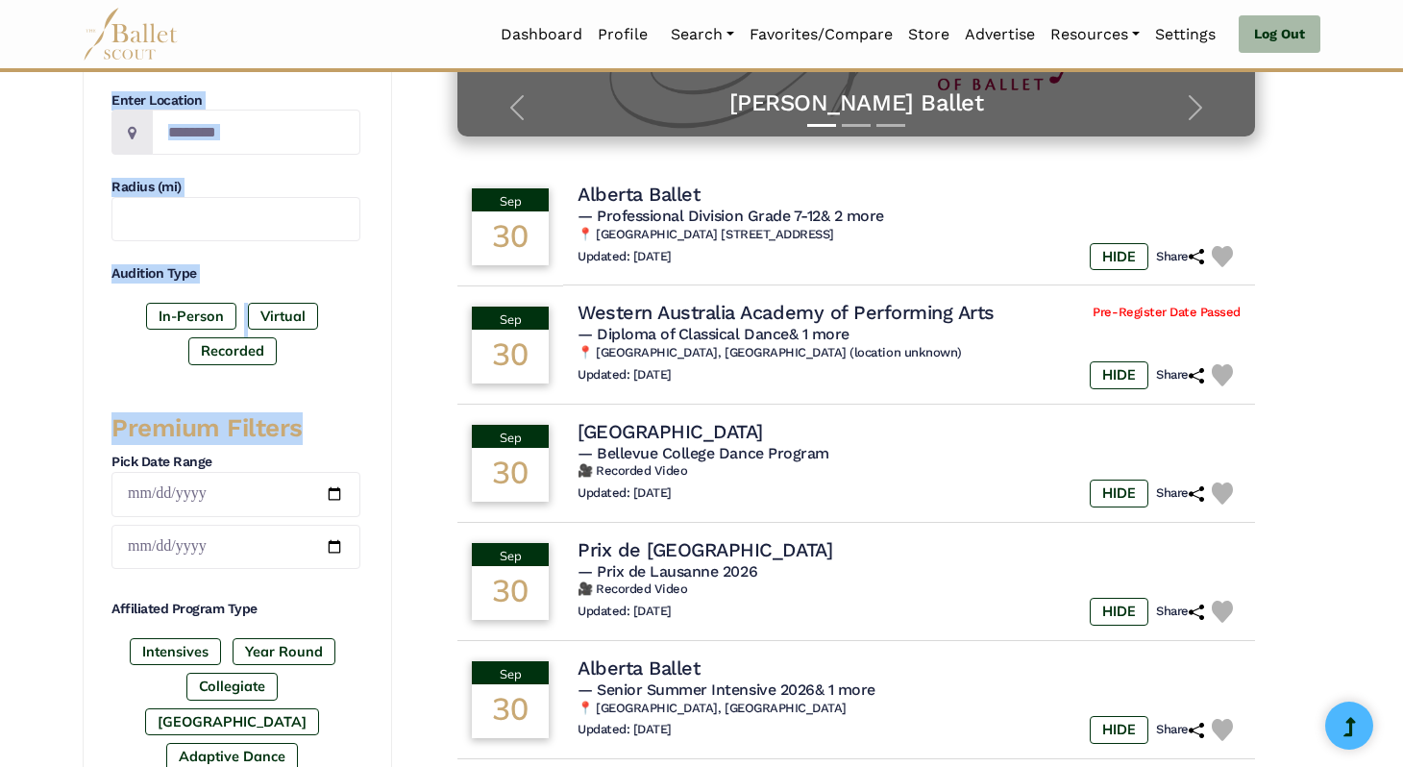
drag, startPoint x: 318, startPoint y: 427, endPoint x: 35, endPoint y: 132, distance: 409.2
click at [32, 130] on div "Filter Search Clear Search Basic Filters Search by Name Enter Location Radius (…" at bounding box center [701, 677] width 1403 height 1914
click at [35, 132] on div "Filter Search Clear Search Basic Filters Search by Name Enter Location Radius (…" at bounding box center [701, 677] width 1403 height 1914
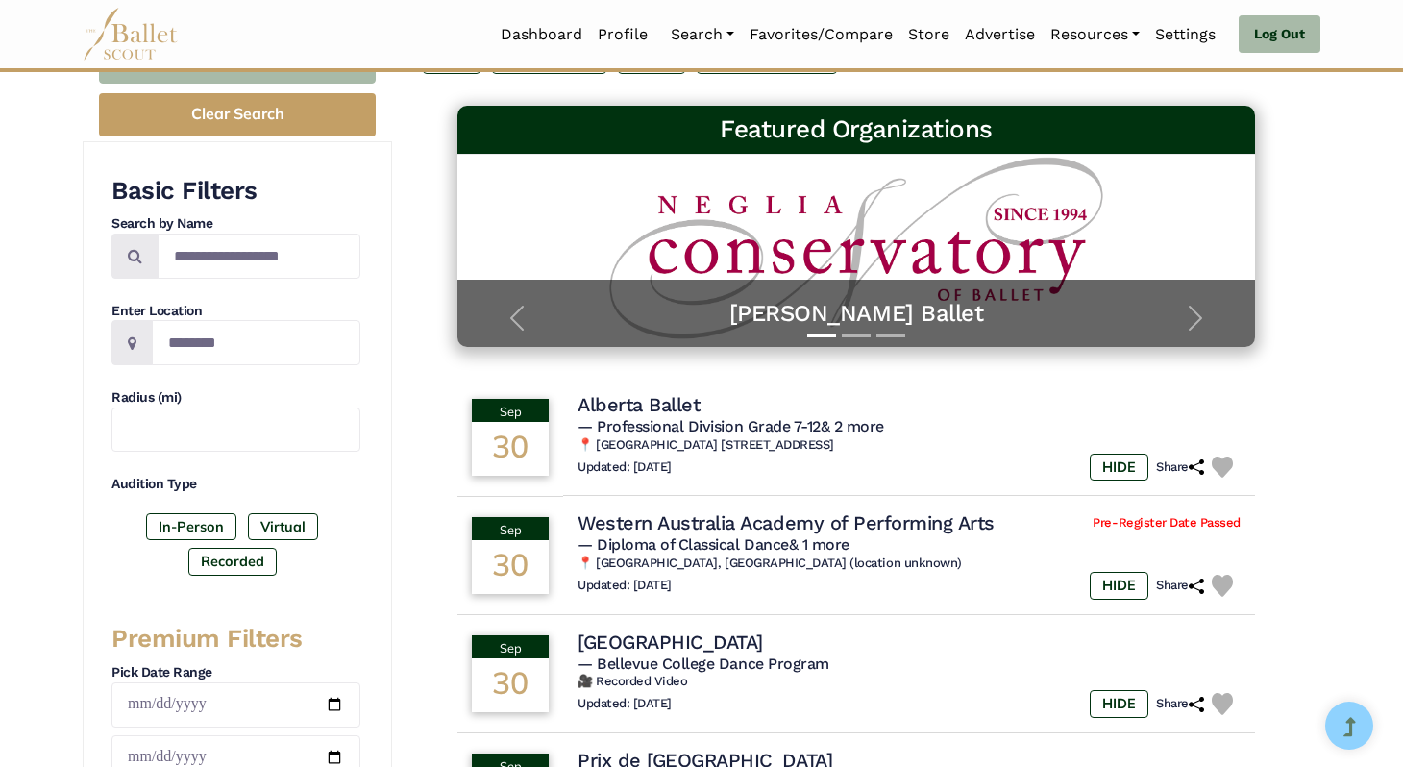
scroll to position [246, 0]
